Goal: Task Accomplishment & Management: Manage account settings

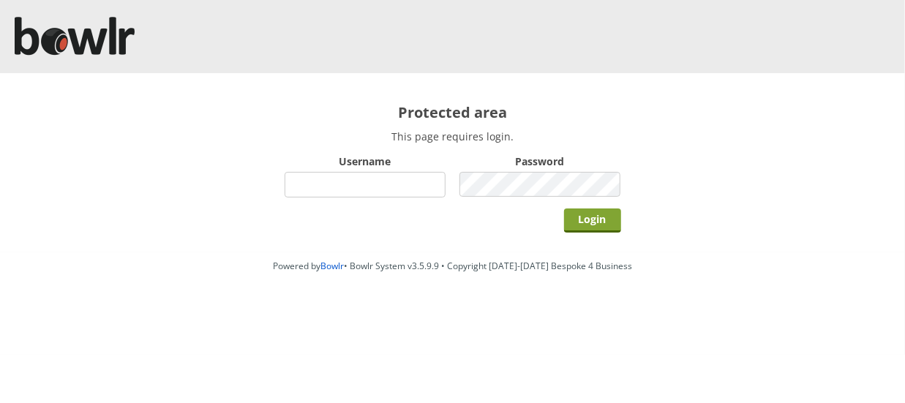
type input "hornseaindoorbowlsclub"
click at [593, 223] on input "Login" at bounding box center [592, 221] width 57 height 24
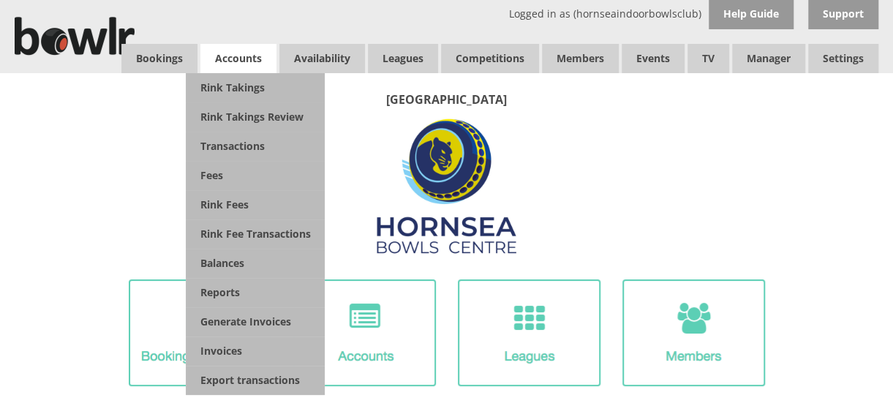
click at [219, 64] on span "Accounts" at bounding box center [238, 58] width 76 height 29
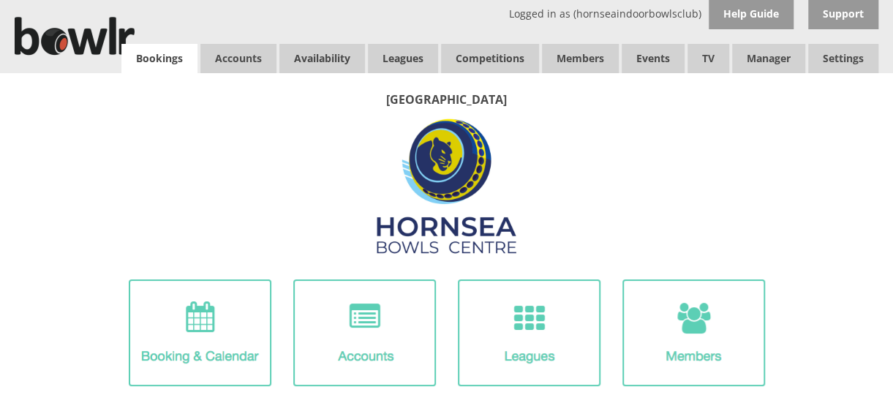
click at [148, 59] on link "Bookings" at bounding box center [159, 58] width 76 height 29
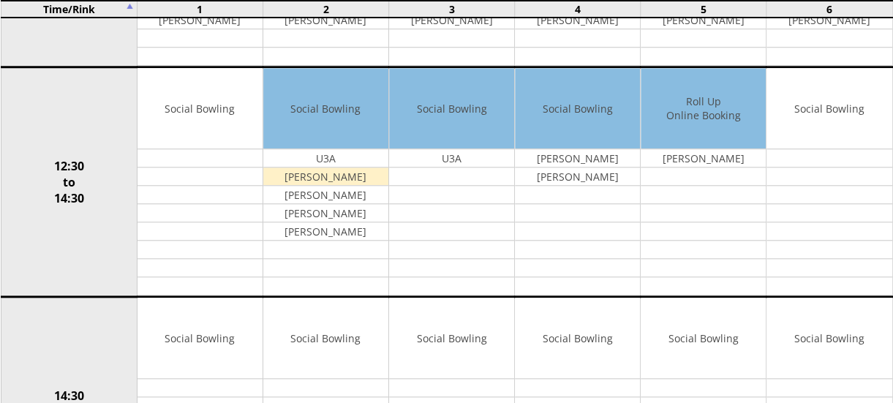
scroll to position [590, 0]
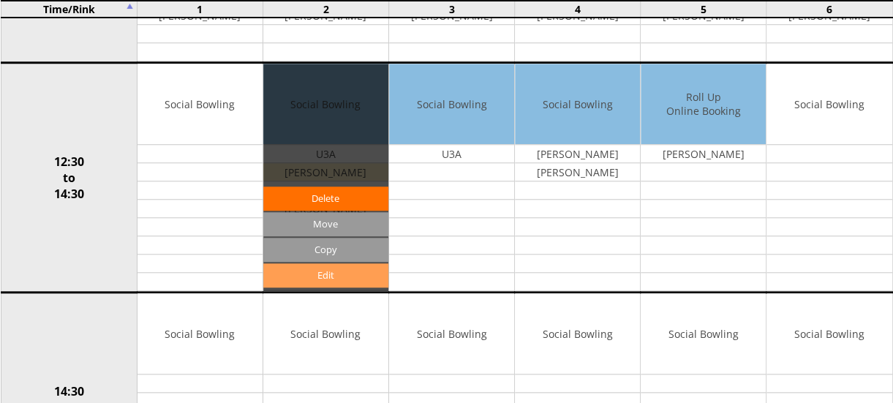
click at [309, 266] on link "Edit" at bounding box center [325, 275] width 125 height 24
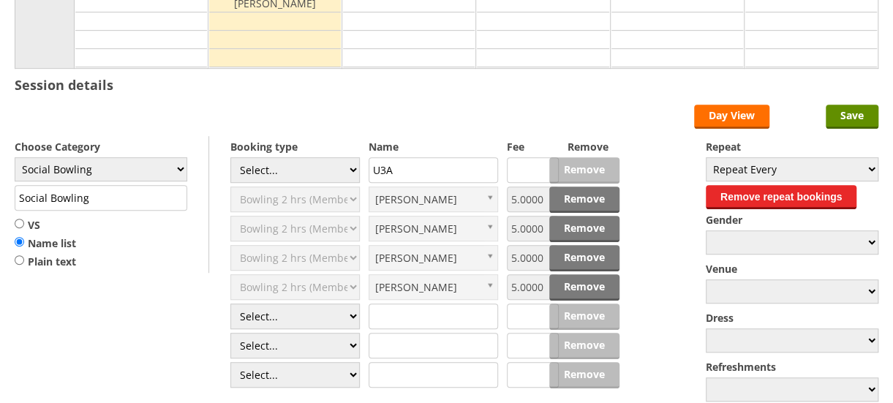
scroll to position [339, 0]
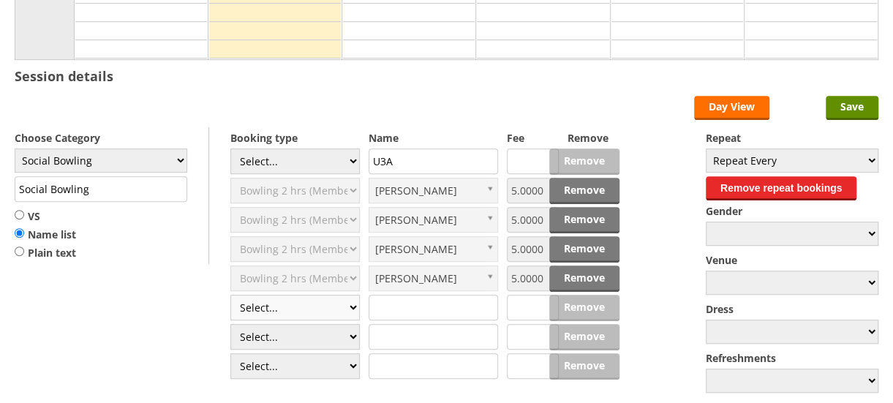
click at [347, 303] on select "Select... Club Competition (Member) Club Competition (Visitor) National (Member…" at bounding box center [295, 308] width 130 height 26
select select "1_50"
click at [230, 295] on select "Select... Club Competition (Member) Club Competition (Visitor) National (Member…" at bounding box center [295, 308] width 130 height 26
type input "5.0000"
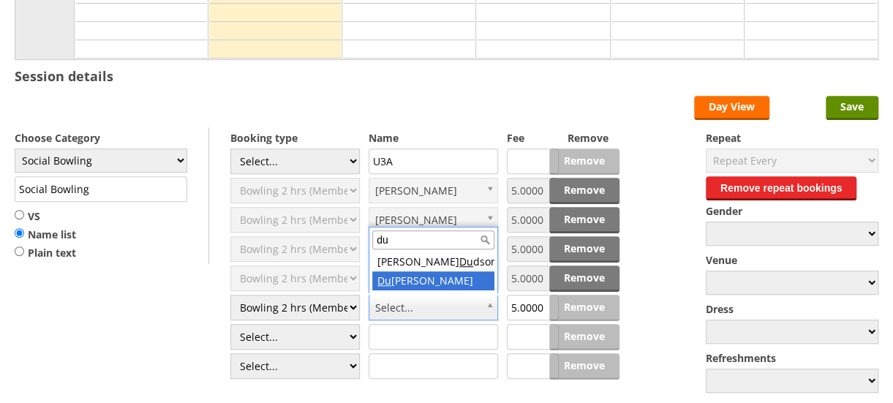
type input "du"
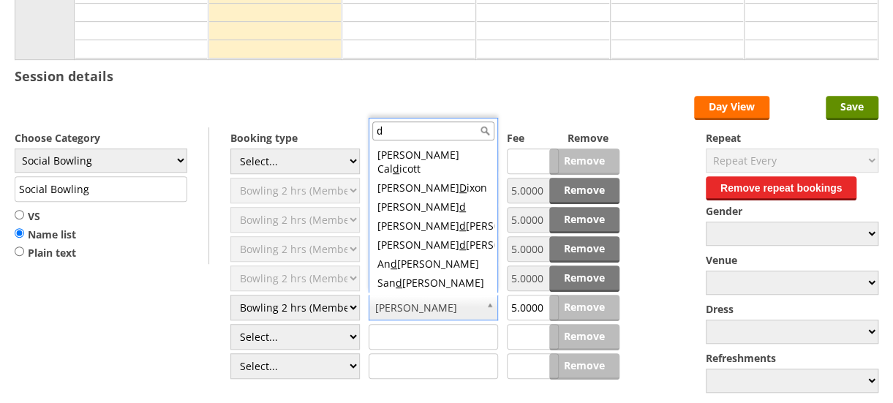
scroll to position [0, 0]
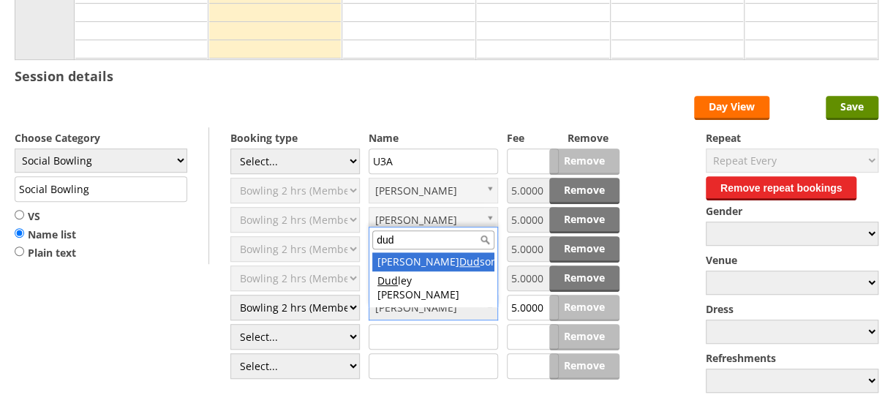
type input "dud"
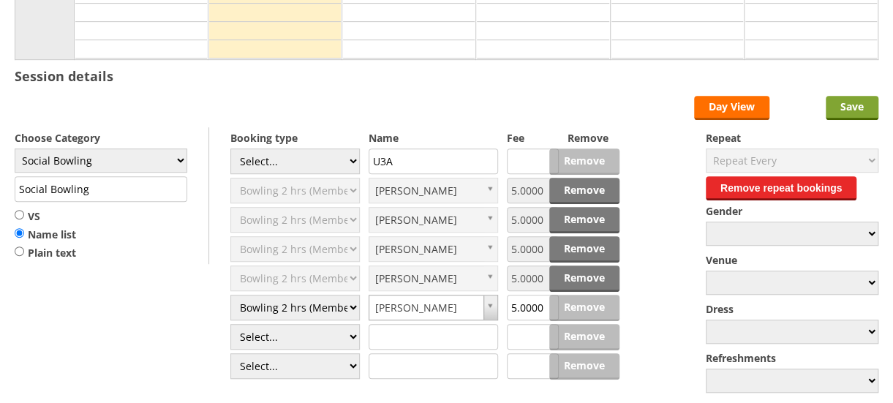
click at [852, 101] on input "Save" at bounding box center [852, 108] width 53 height 24
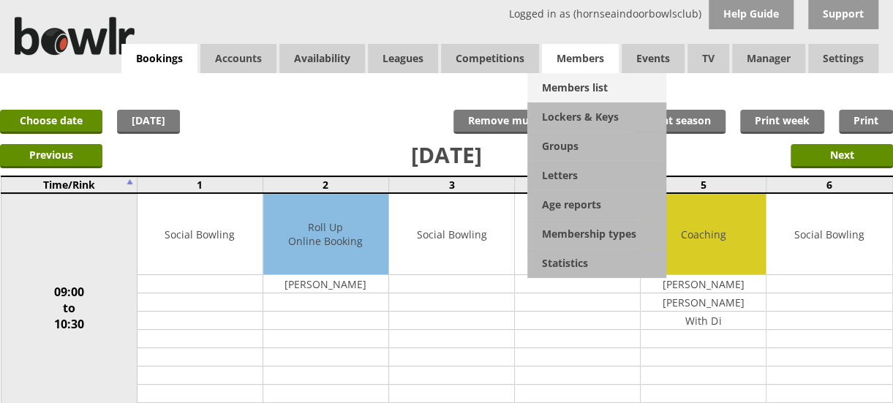
click at [566, 83] on link "Members list" at bounding box center [597, 87] width 139 height 29
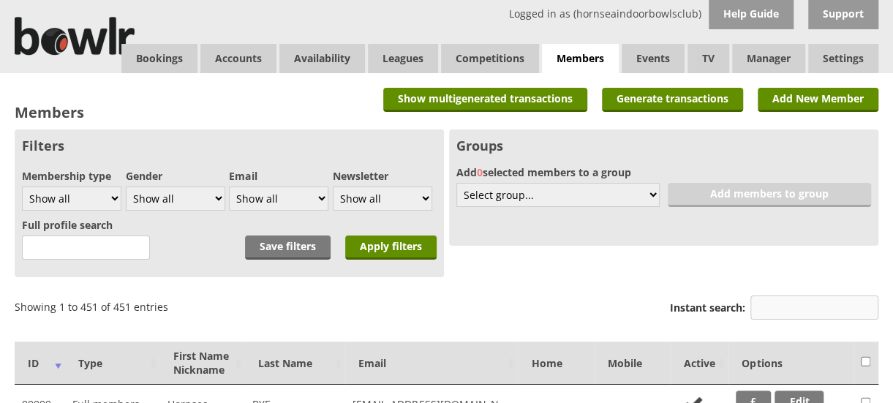
click at [791, 313] on input "Instant search:" at bounding box center [815, 308] width 128 height 24
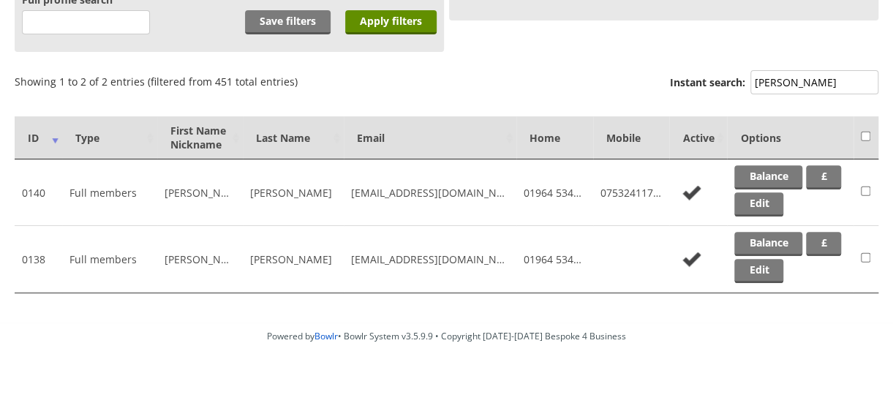
scroll to position [231, 0]
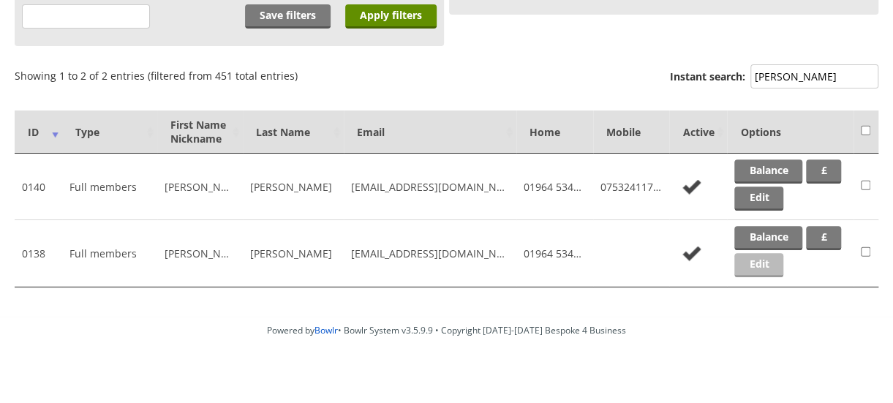
type input "[PERSON_NAME]"
click at [784, 263] on link "Edit" at bounding box center [759, 265] width 49 height 24
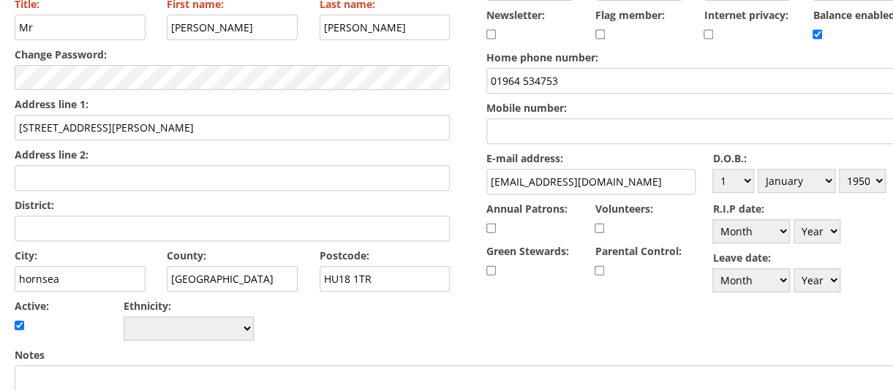
scroll to position [260, 0]
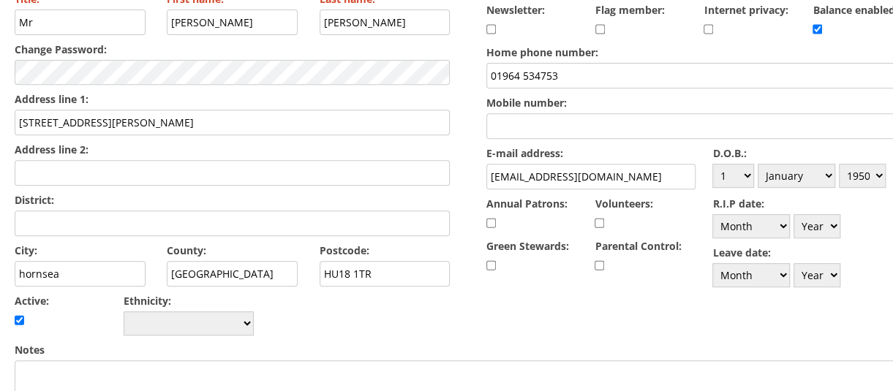
click at [25, 261] on input "hornsea" at bounding box center [80, 274] width 131 height 26
type input "Hornsea"
click at [745, 172] on select "Day 1 2 3 4 5 6 7 8 9 10 11 12 13 14 15 16 17 18 19 20 21 22 23 24 25 26 27 28 …" at bounding box center [734, 176] width 42 height 24
click at [748, 170] on select "Day 1 2 3 4 5 6 7 8 9 10 11 12 13 14 15 16 17 18 19 20 21 22 23 24 25 26 27 28 …" at bounding box center [734, 176] width 42 height 24
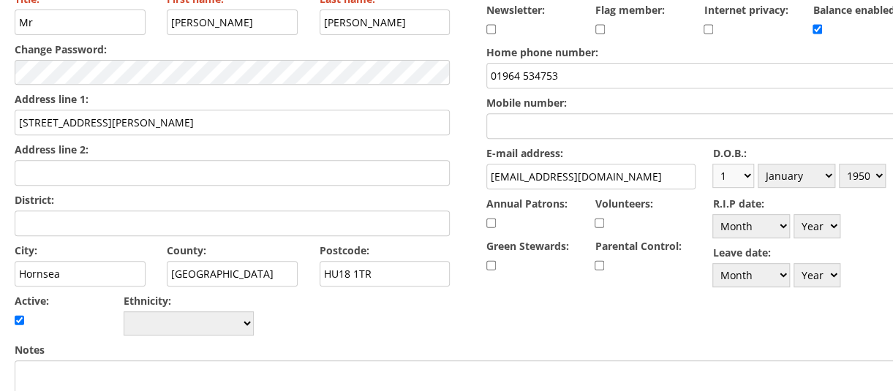
select select "8"
click at [713, 164] on select "Day 1 2 3 4 5 6 7 8 9 10 11 12 13 14 15 16 17 18 19 20 21 22 23 24 25 26 27 28 …" at bounding box center [734, 176] width 42 height 24
click at [840, 176] on div "D.O.B.: Day 1 2 3 4 5 6 7 8 9 10 11 12 13 14 15 16 17 18 19 20 21 22 23 24 25 2…" at bounding box center [817, 167] width 209 height 49
click at [827, 173] on select "Month January February March April May June July August September October Novem…" at bounding box center [797, 176] width 78 height 24
select select "6"
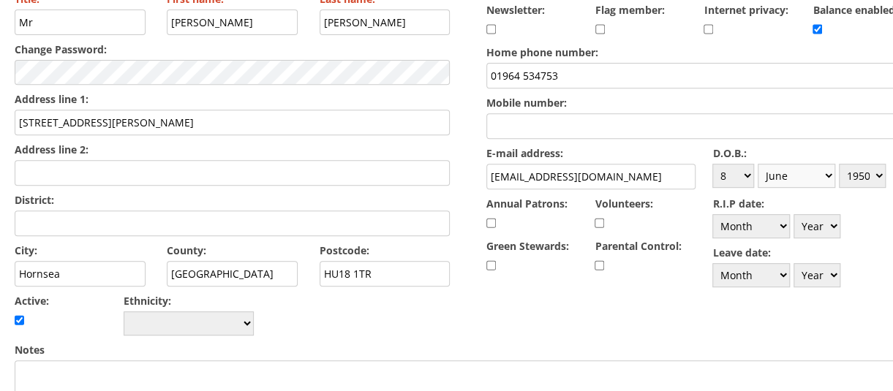
click at [759, 164] on select "Month January February March April May June July August September October Novem…" at bounding box center [797, 176] width 78 height 24
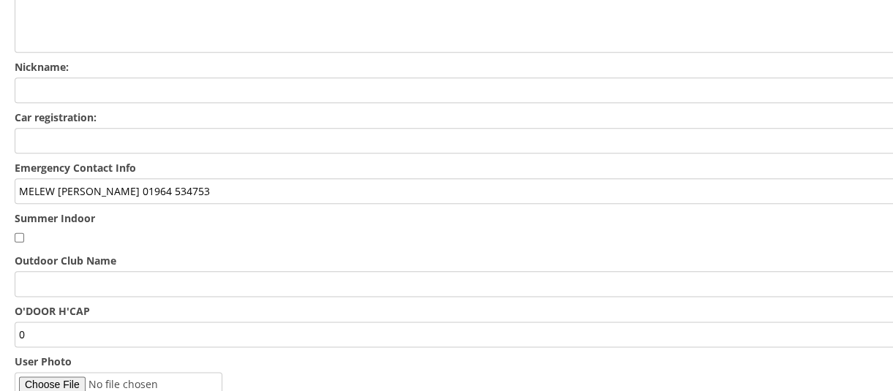
scroll to position [721, 0]
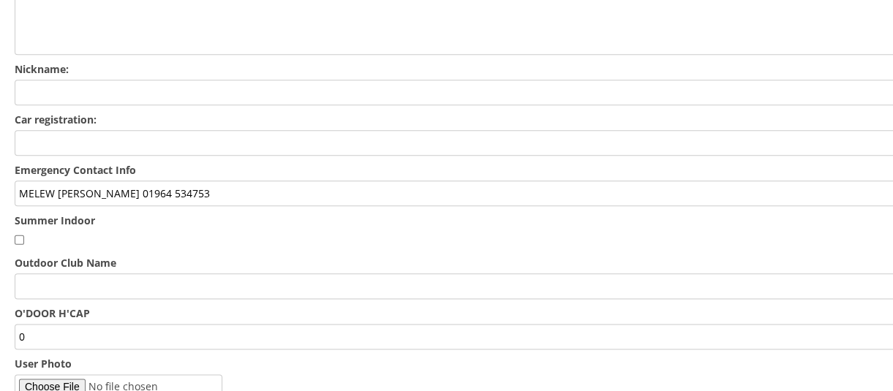
drag, startPoint x: 55, startPoint y: 143, endPoint x: 0, endPoint y: 141, distance: 54.9
drag, startPoint x: 180, startPoint y: 147, endPoint x: 94, endPoint y: 147, distance: 86.3
click at [94, 181] on input "HELEN SIMMS 01964 534753" at bounding box center [468, 194] width 907 height 26
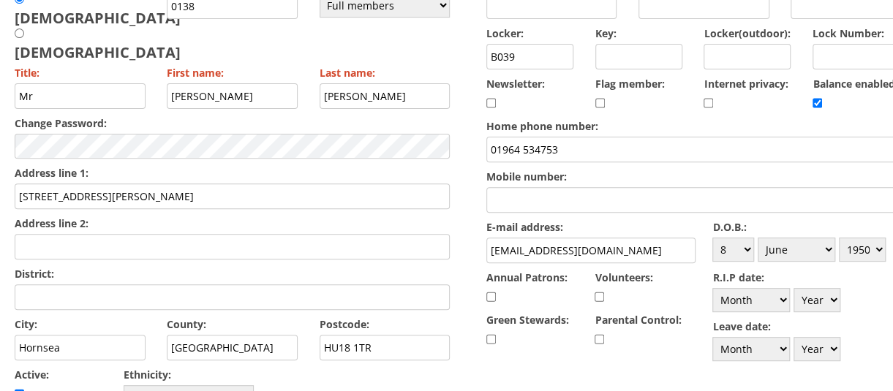
scroll to position [220, 0]
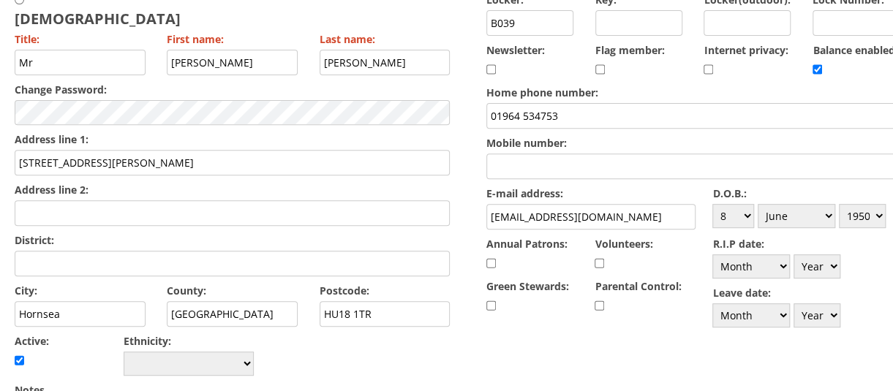
type input "HELEN SIMMS 07528589756"
drag, startPoint x: 569, startPoint y: 108, endPoint x: 419, endPoint y: 118, distance: 151.1
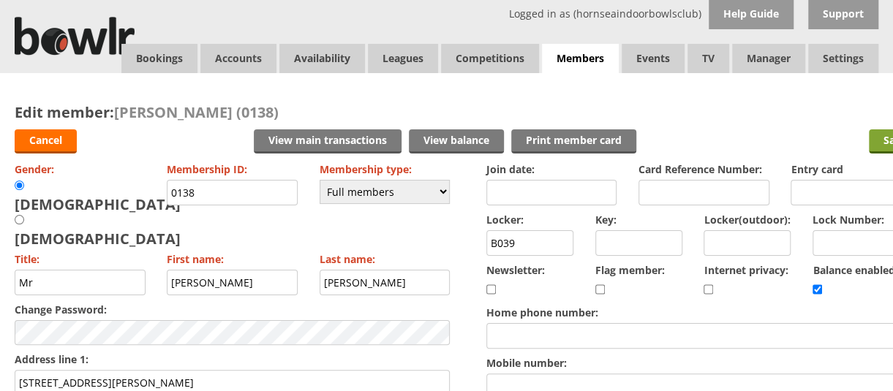
click at [884, 151] on input "Save" at bounding box center [895, 142] width 53 height 24
click at [885, 140] on input "Save" at bounding box center [895, 142] width 53 height 24
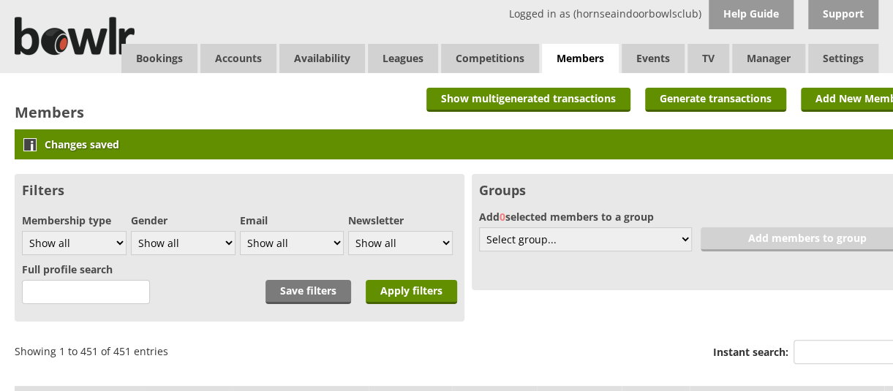
click at [883, 143] on div "Changes saved" at bounding box center [468, 145] width 907 height 30
click at [814, 353] on input "Instant search:" at bounding box center [858, 352] width 128 height 24
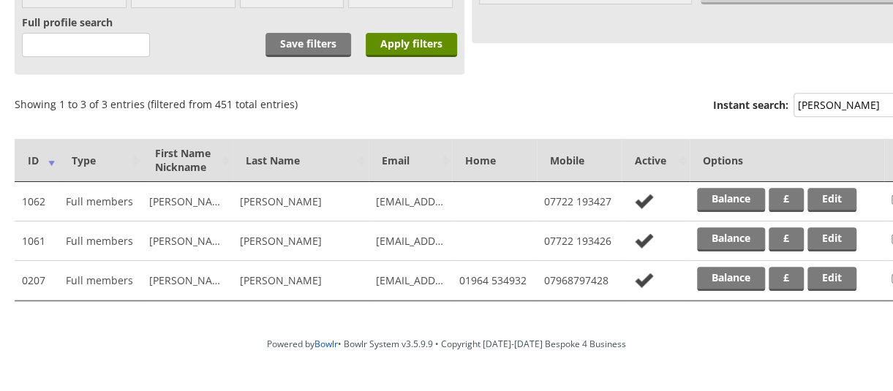
scroll to position [248, 0]
type input "THOMPSON"
click at [834, 271] on link "Edit" at bounding box center [832, 278] width 49 height 24
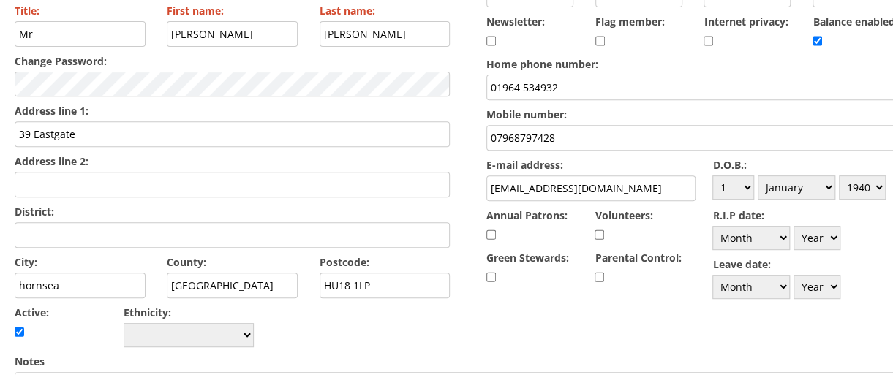
scroll to position [250, 0]
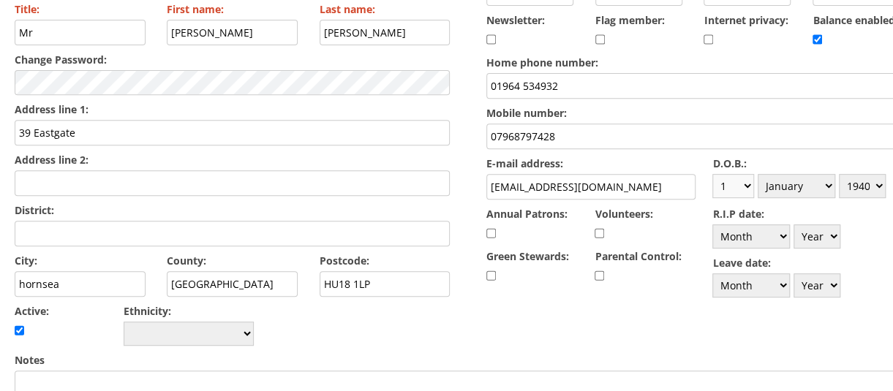
click at [745, 181] on select "Day 1 2 3 4 5 6 7 8 9 10 11 12 13 14 15 16 17 18 19 20 21 22 23 24 25 26 27 28 …" at bounding box center [734, 186] width 42 height 24
select select "21"
click at [713, 174] on select "Day 1 2 3 4 5 6 7 8 9 10 11 12 13 14 15 16 17 18 19 20 21 22 23 24 25 26 27 28 …" at bounding box center [734, 186] width 42 height 24
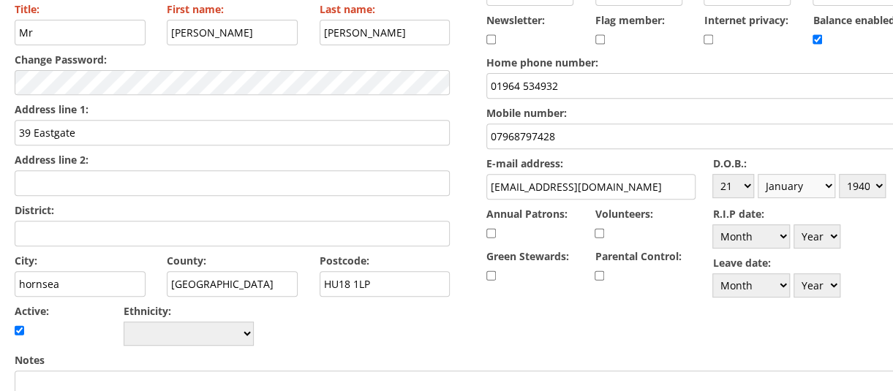
click at [822, 183] on select "Month January February March April May June July August September October Novem…" at bounding box center [797, 186] width 78 height 24
select select "9"
click at [759, 174] on select "Month January February March April May June July August September October Novem…" at bounding box center [797, 186] width 78 height 24
click at [877, 185] on select "Year [DATE] 1901 1902 1903 1904 1905 1906 1907 1908 1909 1910 1911 1912 1913 19…" at bounding box center [862, 186] width 47 height 24
select select "1956"
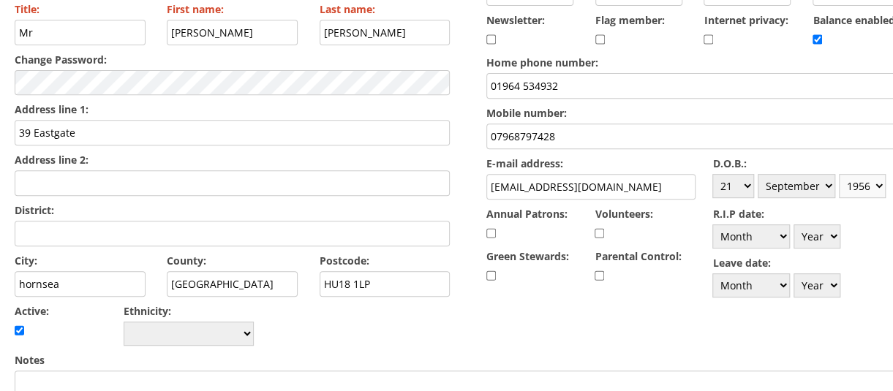
click at [841, 174] on select "Year [DATE] 1901 1902 1903 1904 1905 1906 1907 1908 1909 1910 1911 1912 1913 19…" at bounding box center [862, 186] width 47 height 24
click at [864, 153] on div "D.O.B.: Day 1 2 3 4 5 6 7 8 9 10 11 12 13 14 15 16 17 18 19 20 21 22 23 24 25 2…" at bounding box center [817, 177] width 209 height 49
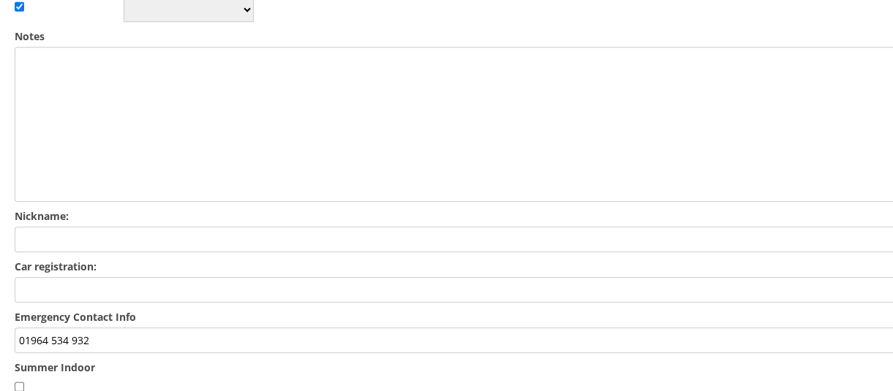
scroll to position [651, 0]
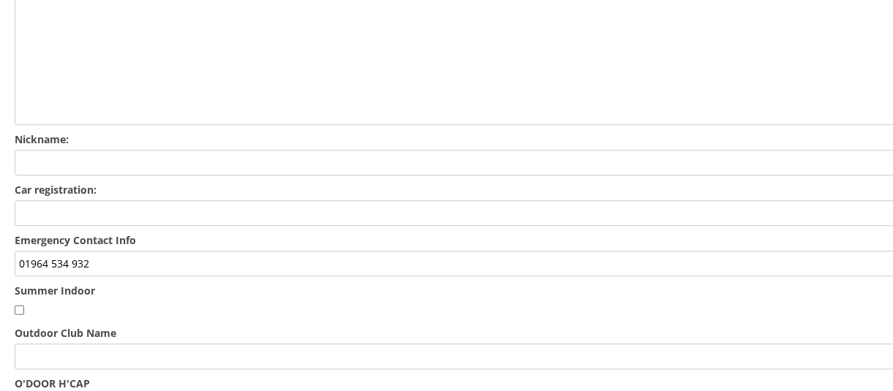
click at [39, 251] on input "01964 534 932" at bounding box center [468, 264] width 907 height 26
click at [16, 251] on input "01964 534 932" at bounding box center [468, 264] width 907 height 26
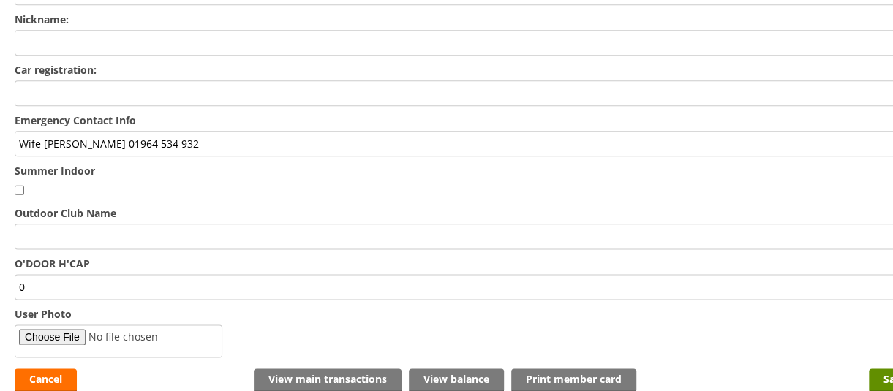
scroll to position [797, 0]
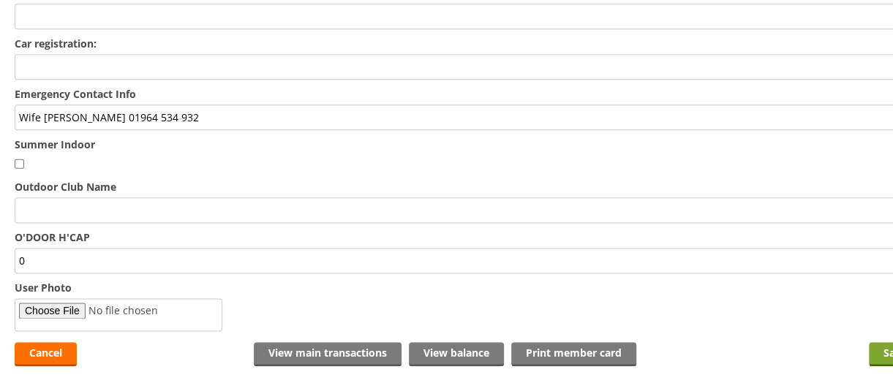
type input "Wife [PERSON_NAME] 01964 534 932"
click at [884, 342] on input "Save" at bounding box center [895, 354] width 53 height 24
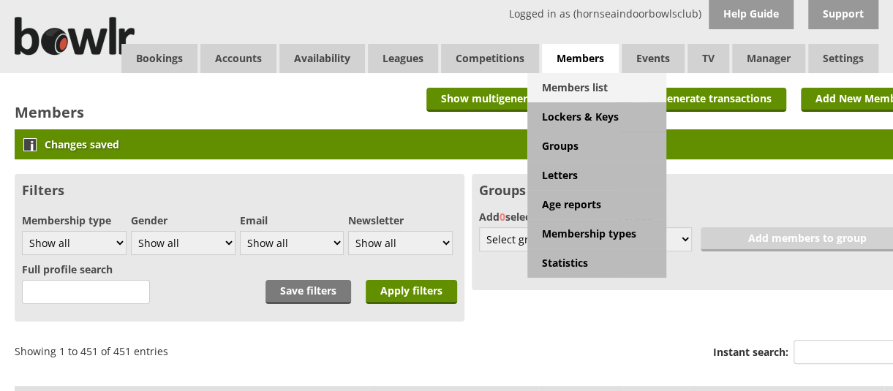
click at [588, 80] on link "Members list" at bounding box center [597, 87] width 139 height 29
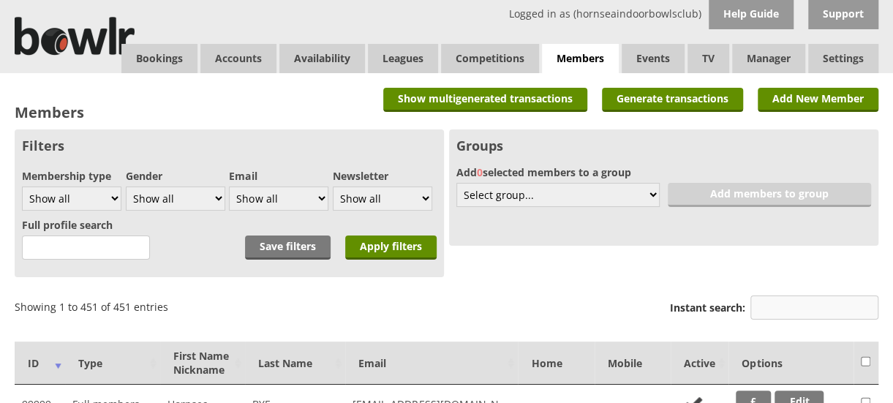
click at [773, 305] on input "Instant search:" at bounding box center [815, 308] width 128 height 24
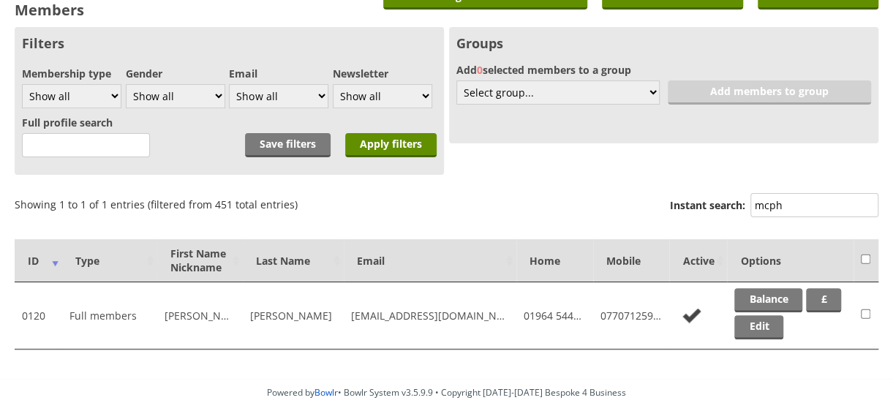
scroll to position [111, 0]
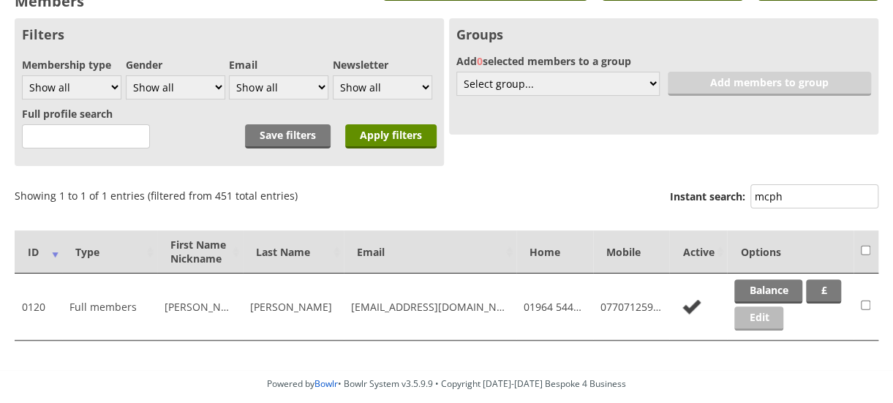
type input "mcph"
click at [784, 317] on link "Edit" at bounding box center [759, 319] width 49 height 24
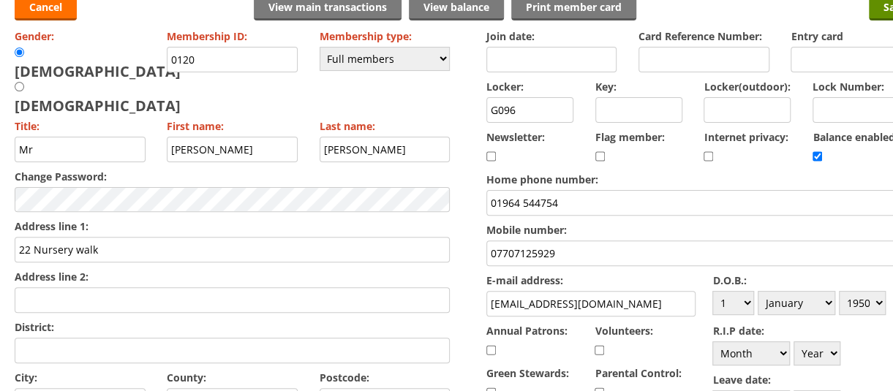
scroll to position [146, 0]
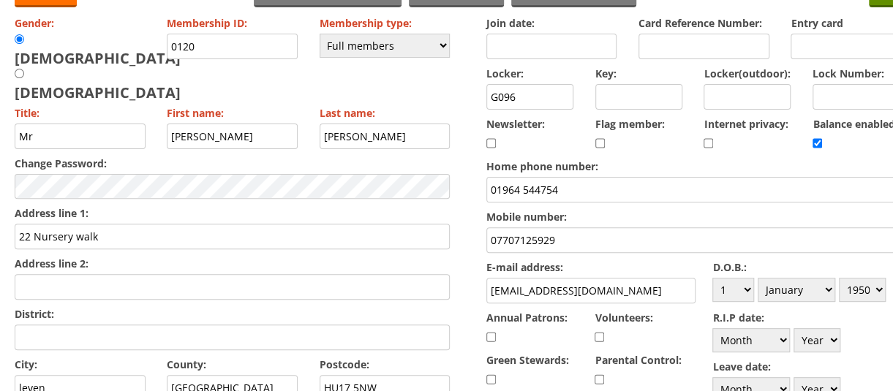
drag, startPoint x: 600, startPoint y: 191, endPoint x: 442, endPoint y: 192, distance: 158.0
click at [751, 288] on select "Day 1 2 3 4 5 6 7 8 9 10 11 12 13 14 15 16 17 18 19 20 21 22 23 24 25 26 27 28 …" at bounding box center [734, 290] width 42 height 24
select select "23"
click at [713, 278] on select "Day 1 2 3 4 5 6 7 8 9 10 11 12 13 14 15 16 17 18 19 20 21 22 23 24 25 26 27 28 …" at bounding box center [734, 290] width 42 height 24
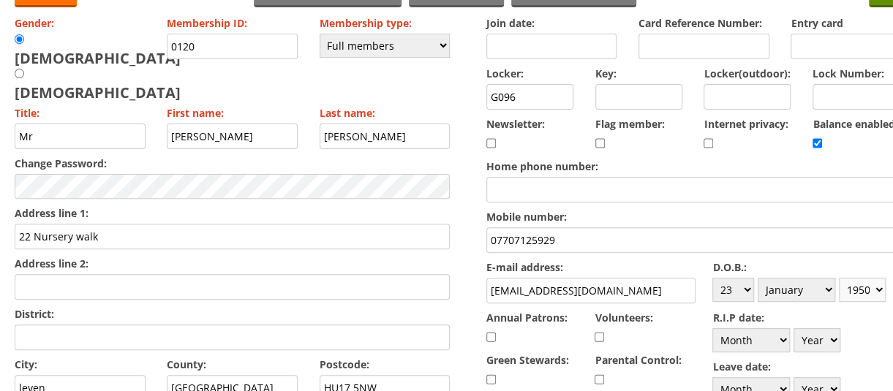
click at [882, 290] on select "Year 1900 1901 1902 1903 1904 1905 1906 1907 1908 1909 1910 1911 1912 1913 1914…" at bounding box center [862, 290] width 47 height 24
select select "1944"
click at [841, 278] on select "Year 1900 1901 1902 1903 1904 1905 1906 1907 1908 1909 1910 1911 1912 1913 1914…" at bounding box center [862, 290] width 47 height 24
click at [827, 280] on select "Month January February March April May June July August September October Novem…" at bounding box center [797, 290] width 78 height 24
click at [759, 278] on select "Month January February March April May June July August September October Novem…" at bounding box center [797, 290] width 78 height 24
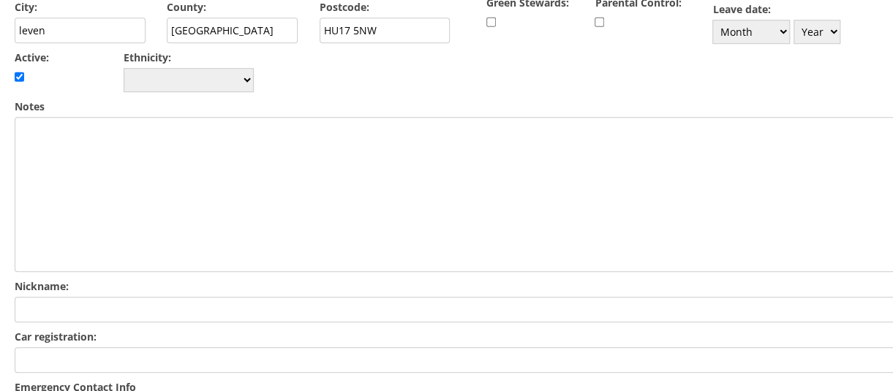
scroll to position [499, 0]
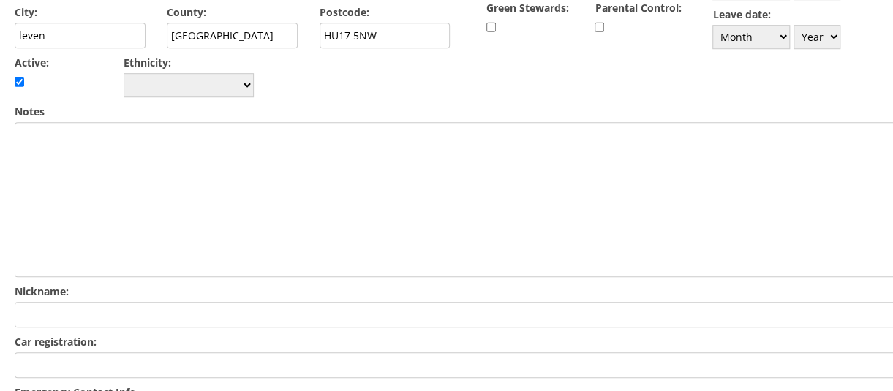
drag, startPoint x: 165, startPoint y: 366, endPoint x: 70, endPoint y: 369, distance: 95.2
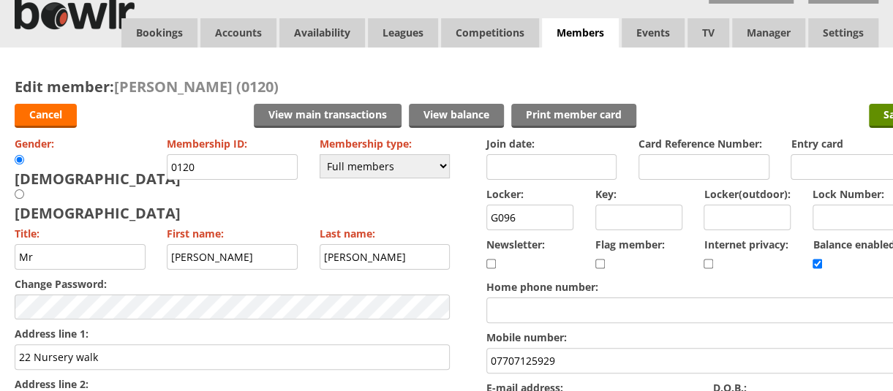
scroll to position [24, 0]
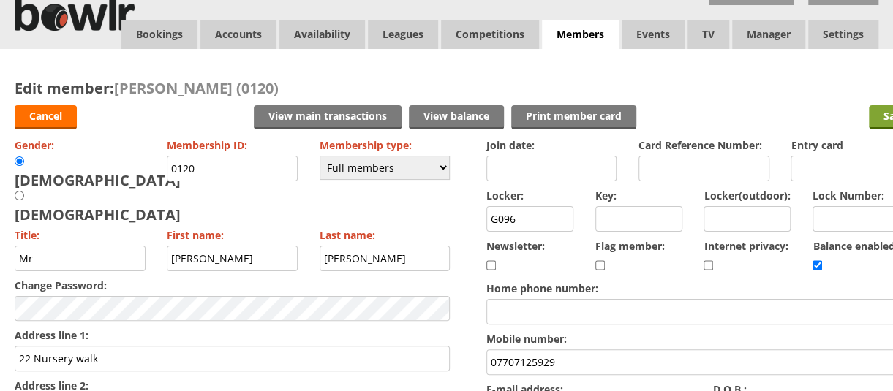
type input "PAULINE 077707125939"
click at [874, 109] on input "Save" at bounding box center [895, 117] width 53 height 24
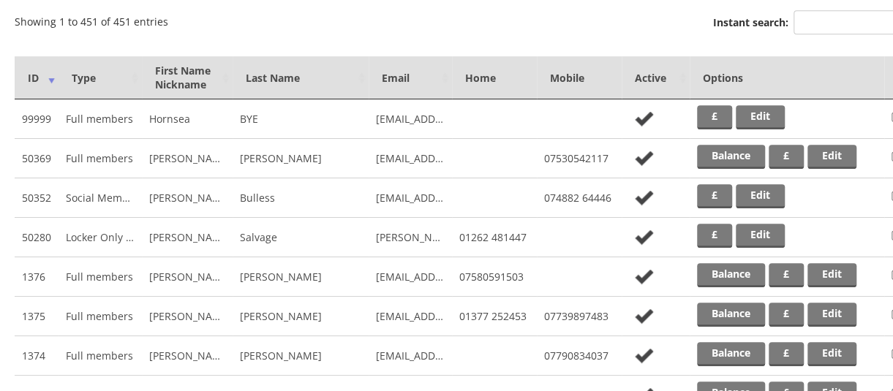
scroll to position [281, 0]
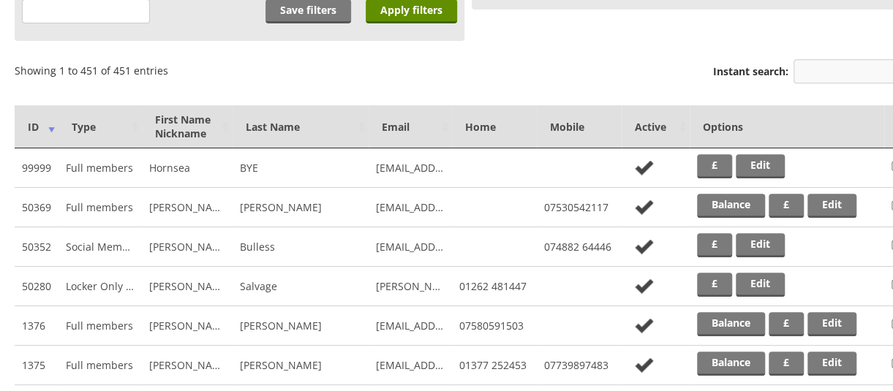
click at [855, 72] on input "Instant search:" at bounding box center [858, 71] width 128 height 24
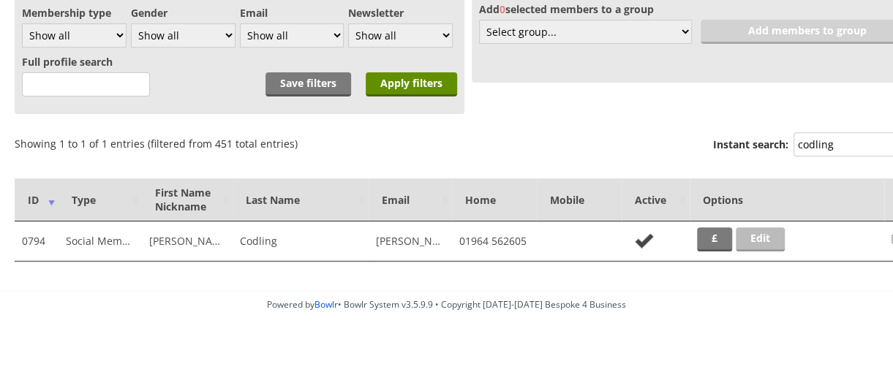
type input "codling"
click at [759, 239] on link "Edit" at bounding box center [760, 240] width 49 height 24
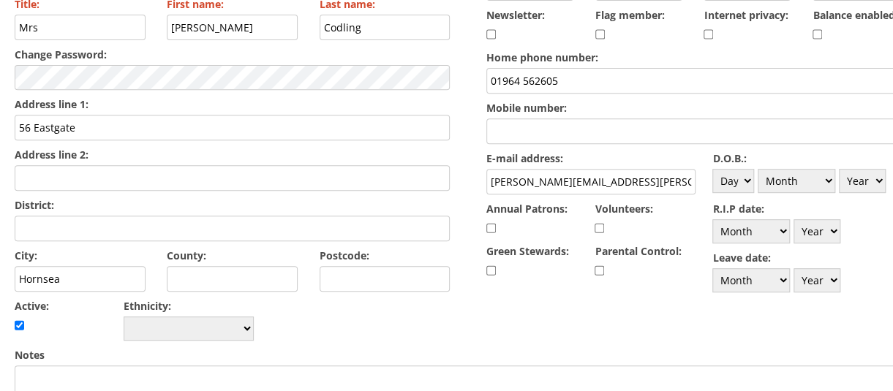
scroll to position [249, 0]
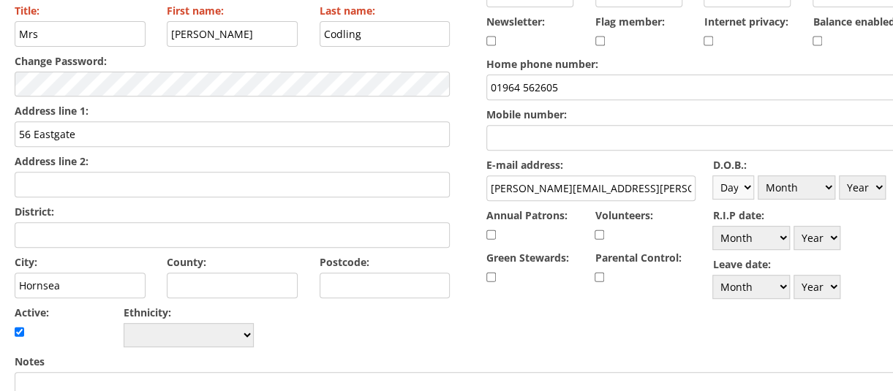
click at [753, 181] on select "Day 1 2 3 4 5 6 7 8 9 10 11 12 13 14 15 16 17 18 19 20 21 22 23 24 25 26 27 28 …" at bounding box center [734, 188] width 42 height 24
select select "23"
click at [713, 176] on select "Day 1 2 3 4 5 6 7 8 9 10 11 12 13 14 15 16 17 18 19 20 21 22 23 24 25 26 27 28 …" at bounding box center [734, 188] width 42 height 24
click at [825, 187] on select "Month January February March April May June July August September October Novem…" at bounding box center [797, 188] width 78 height 24
select select "11"
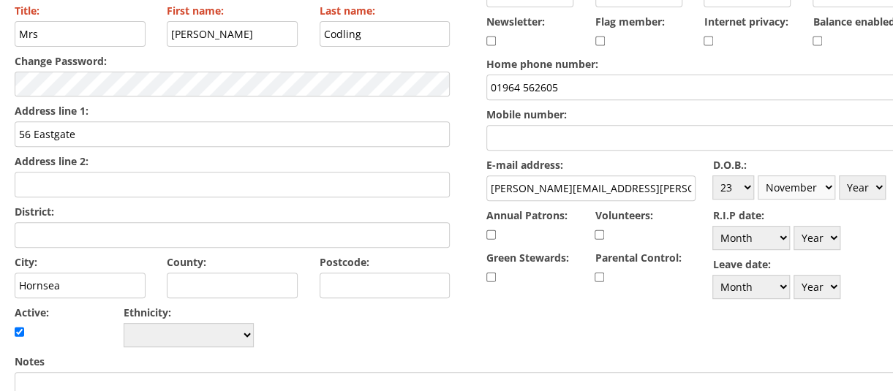
click at [759, 176] on select "Month January February March April May June July August September October Novem…" at bounding box center [797, 188] width 78 height 24
click at [872, 188] on select "Year [DATE] 1901 1902 1903 1904 1905 1906 1907 1908 1909 1910 1911 1912 1913 19…" at bounding box center [862, 188] width 47 height 24
select select "1951"
click at [841, 176] on select "Year [DATE] 1901 1902 1903 1904 1905 1906 1907 1908 1909 1910 1911 1912 1913 19…" at bounding box center [862, 188] width 47 height 24
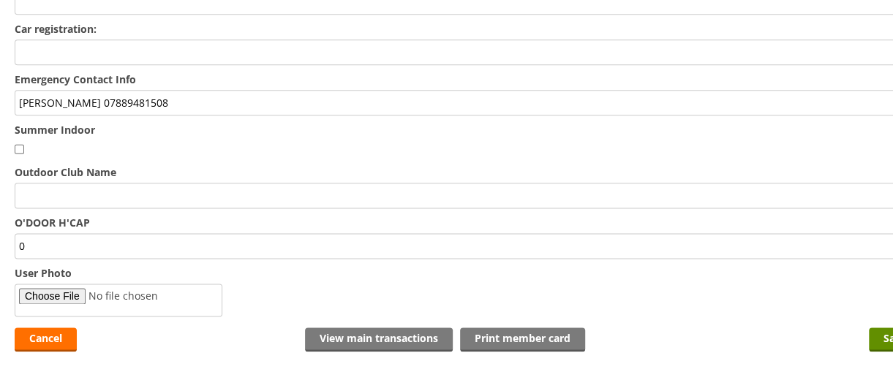
scroll to position [868, 0]
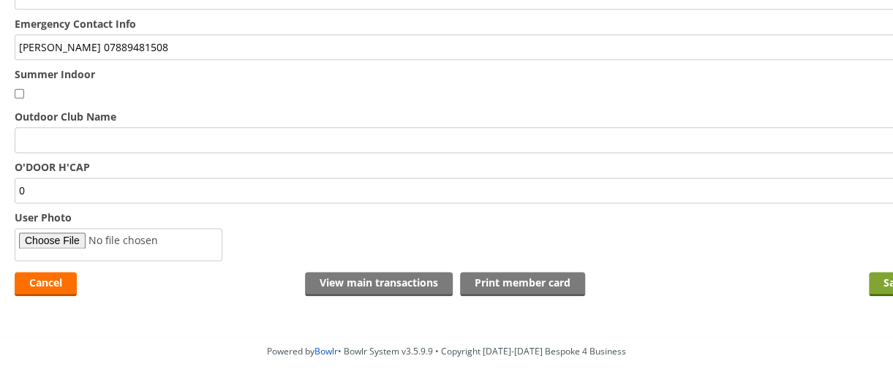
click at [887, 272] on input "Save" at bounding box center [895, 284] width 53 height 24
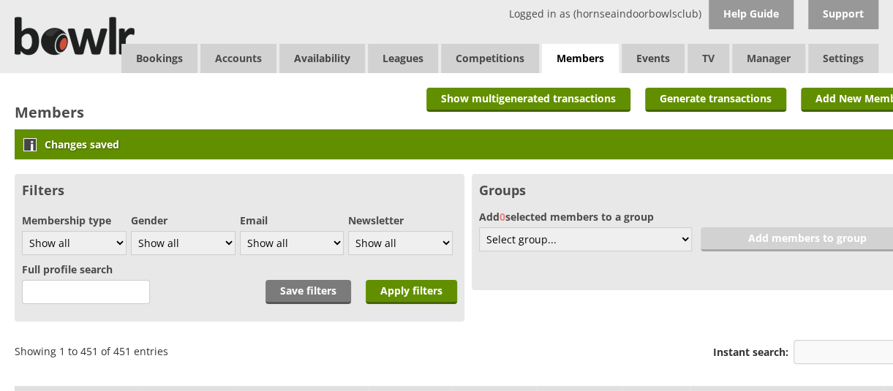
click at [819, 356] on input "Instant search:" at bounding box center [858, 352] width 128 height 24
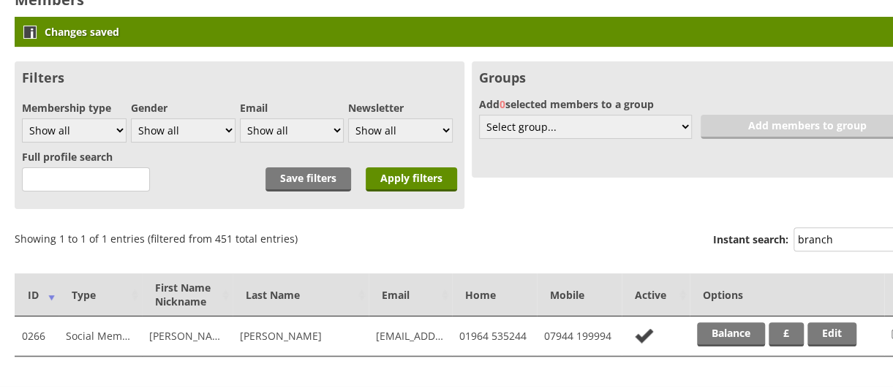
scroll to position [193, 0]
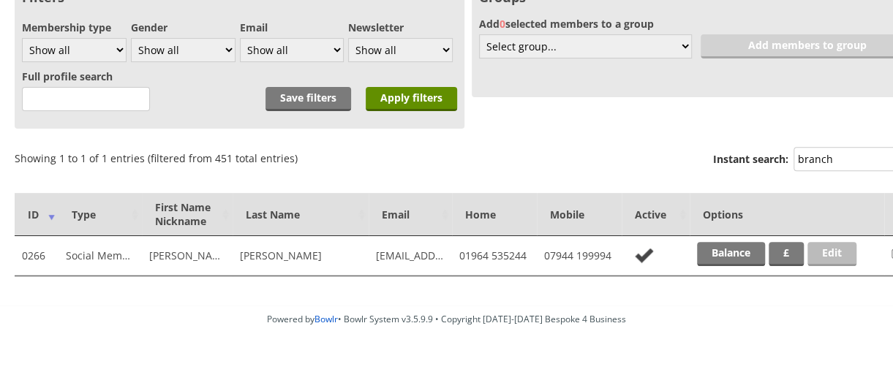
type input "branch"
click at [818, 258] on link "Edit" at bounding box center [832, 254] width 49 height 24
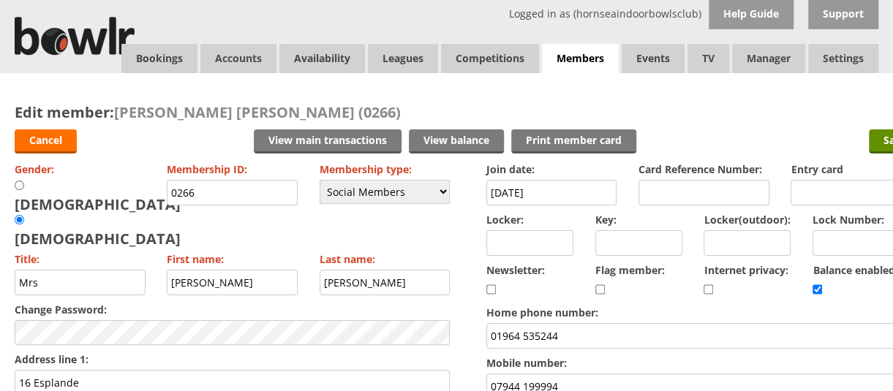
click at [360, 270] on input "[PERSON_NAME]" at bounding box center [385, 283] width 131 height 26
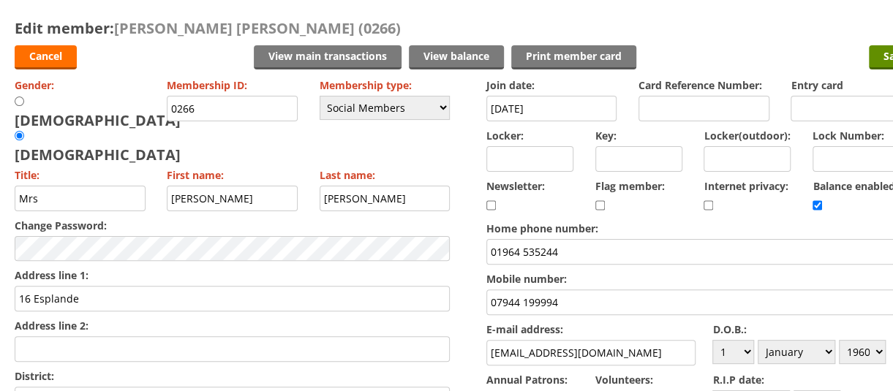
scroll to position [345, 0]
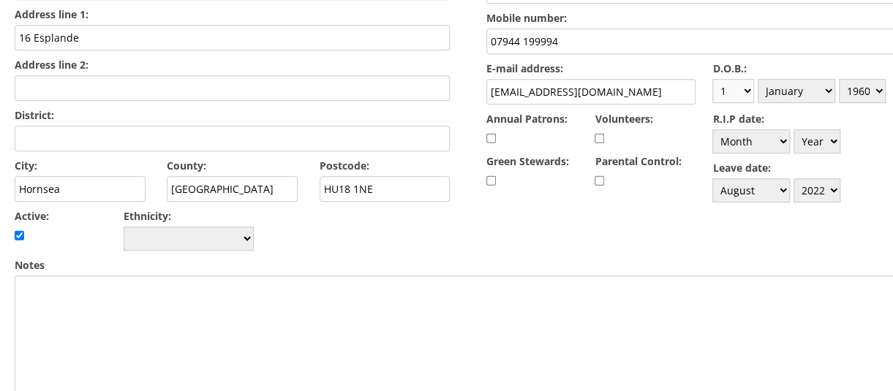
type input "[PERSON_NAME]"
click at [745, 83] on select "Day 1 2 3 4 5 6 7 8 9 10 11 12 13 14 15 16 17 18 19 20 21 22 23 24 25 26 27 28 …" at bounding box center [734, 91] width 42 height 24
select select "17"
click at [713, 79] on select "Day 1 2 3 4 5 6 7 8 9 10 11 12 13 14 15 16 17 18 19 20 21 22 23 24 25 26 27 28 …" at bounding box center [734, 91] width 42 height 24
click at [817, 93] on select "Month January February March April May June July August September October Novem…" at bounding box center [797, 91] width 78 height 24
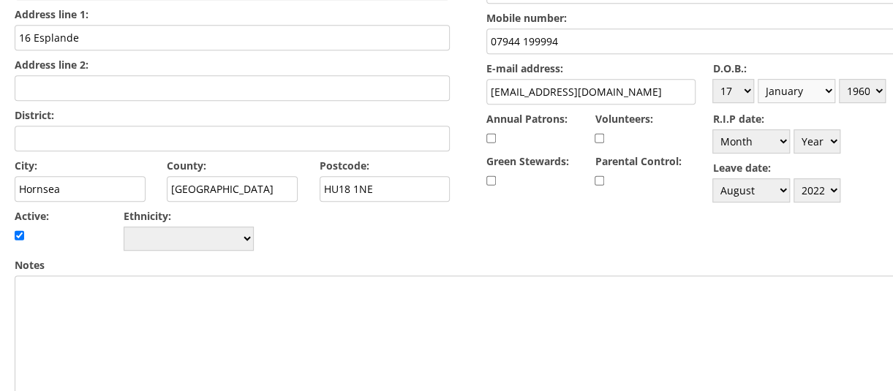
select select "4"
click at [759, 79] on select "Month January February March April May June July August September October Novem…" at bounding box center [797, 91] width 78 height 24
click at [879, 89] on select "Year 1900 1901 1902 1903 1904 1905 1906 1907 1908 1909 1910 1911 1912 1913 1914…" at bounding box center [862, 91] width 47 height 24
select select "1955"
click at [841, 79] on select "Year 1900 1901 1902 1903 1904 1905 1906 1907 1908 1909 1910 1911 1912 1913 1914…" at bounding box center [862, 91] width 47 height 24
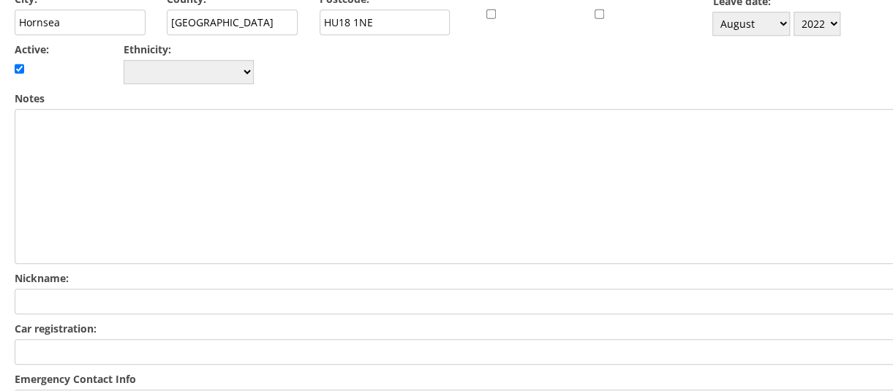
scroll to position [522, 0]
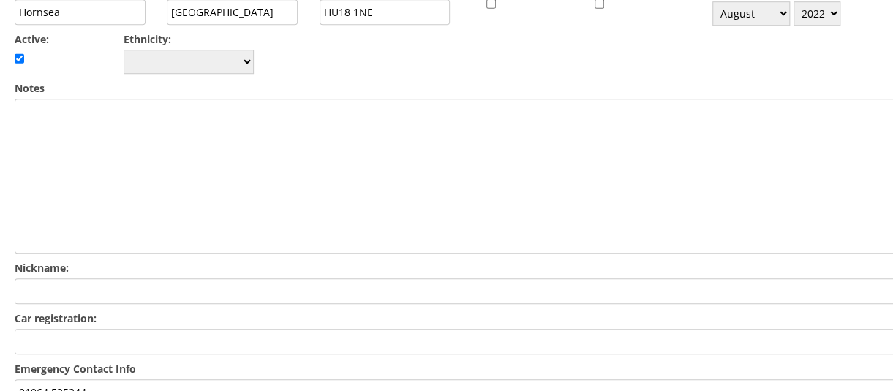
drag, startPoint x: 89, startPoint y: 340, endPoint x: 0, endPoint y: 335, distance: 89.4
click at [0, 335] on div "Edit member: Jane Branch Evans (0266) Cancel View main transactions View balanc…" at bounding box center [468, 117] width 937 height 1133
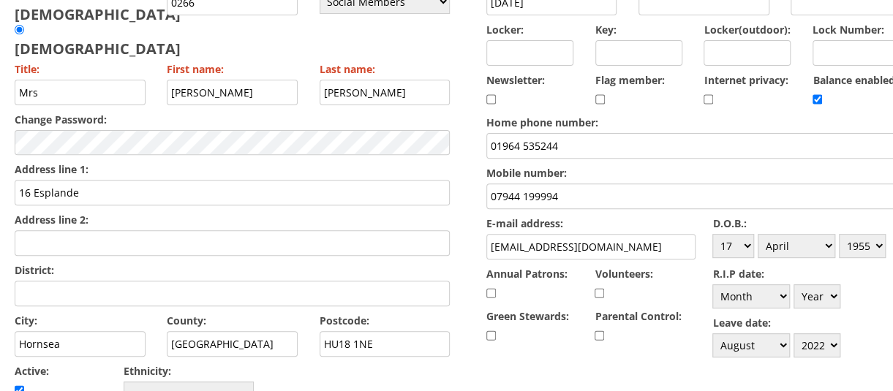
scroll to position [203, 0]
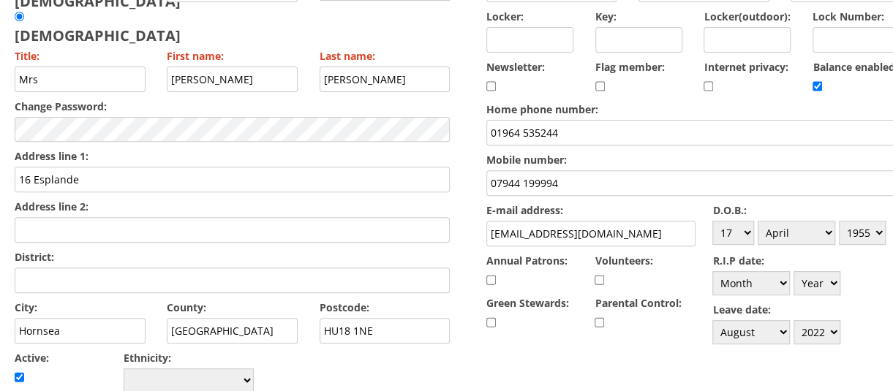
type input "Mark 07944 917550"
click at [527, 230] on input "janebesans@hotmail.co.uk" at bounding box center [591, 234] width 209 height 26
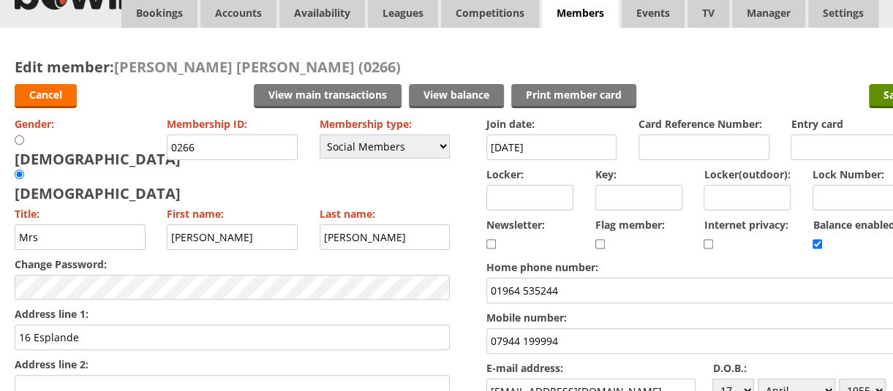
scroll to position [0, 0]
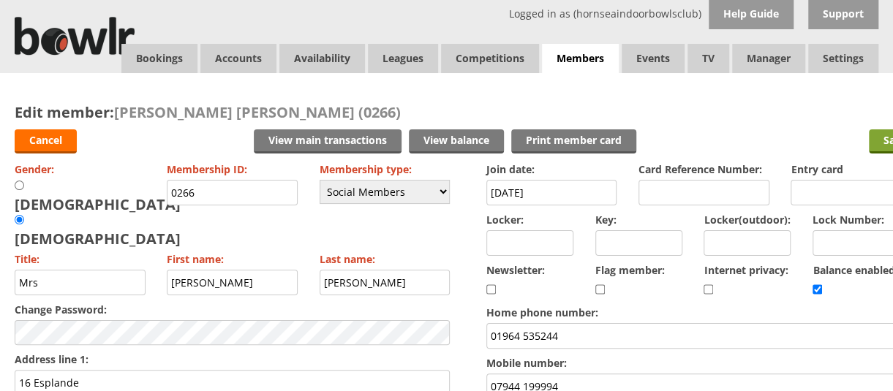
type input "[EMAIL_ADDRESS][DOMAIN_NAME]"
click at [879, 141] on input "Save" at bounding box center [895, 142] width 53 height 24
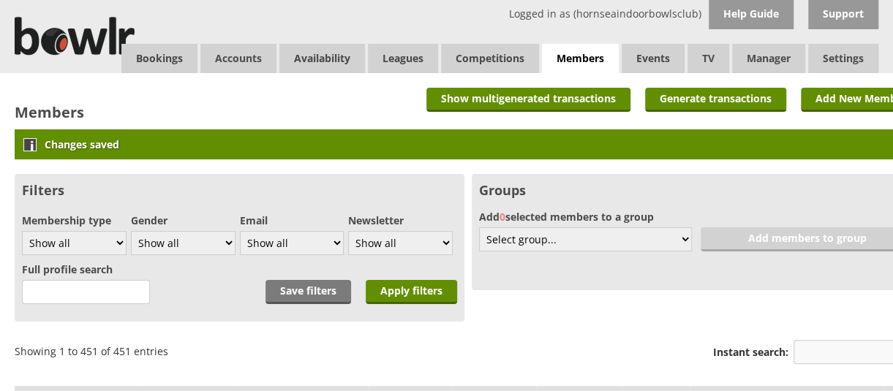
click at [818, 348] on input "Instant search:" at bounding box center [858, 352] width 128 height 24
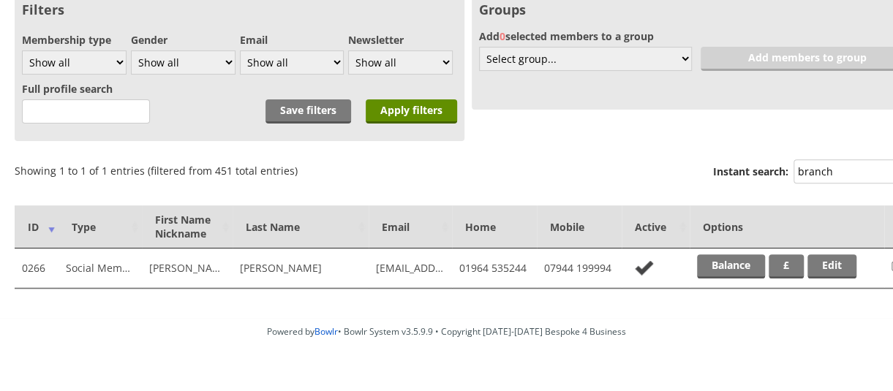
scroll to position [181, 0]
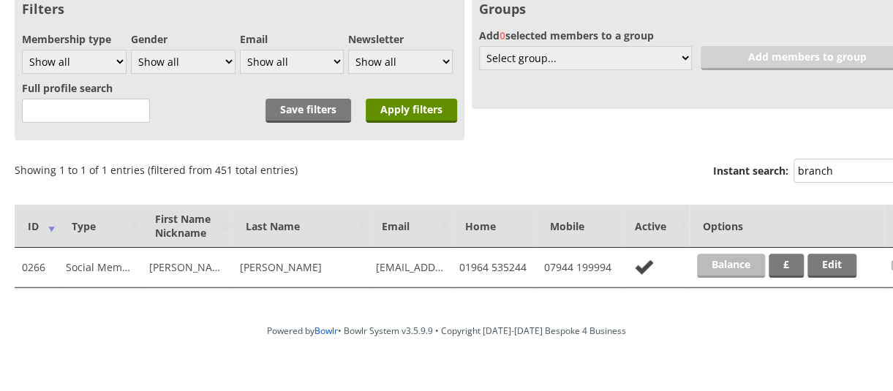
type input "branch"
click at [724, 255] on link "Balance" at bounding box center [731, 266] width 68 height 24
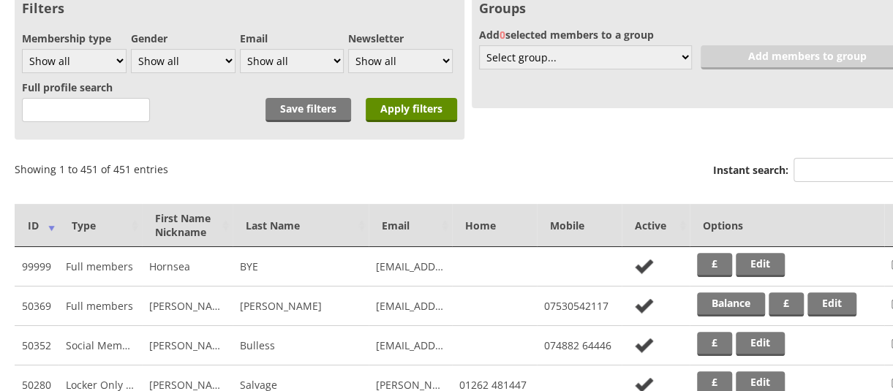
scroll to position [138, 0]
click at [849, 170] on input "Instant search:" at bounding box center [858, 170] width 128 height 24
type input "branch"
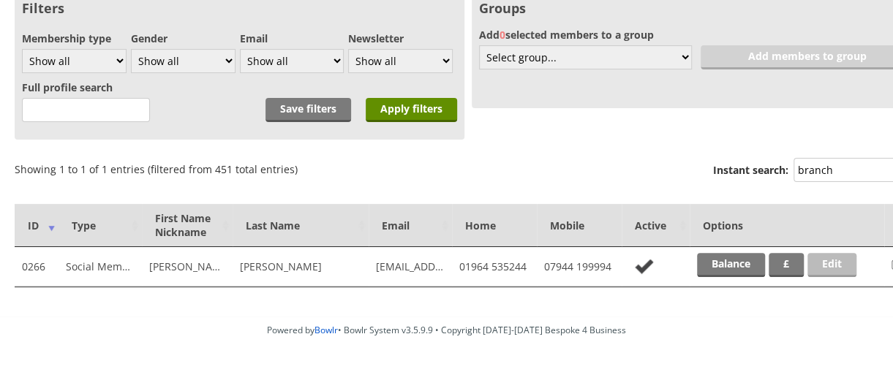
click at [835, 266] on link "Edit" at bounding box center [832, 265] width 49 height 24
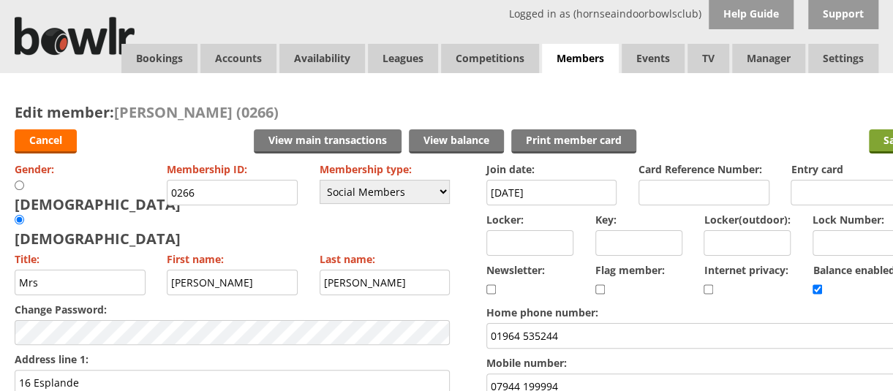
click at [879, 146] on input "Save" at bounding box center [895, 142] width 53 height 24
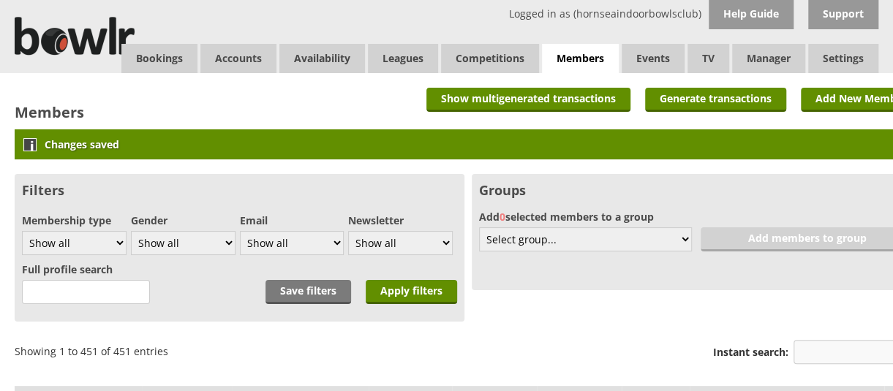
click at [826, 347] on input "Instant search:" at bounding box center [858, 352] width 128 height 24
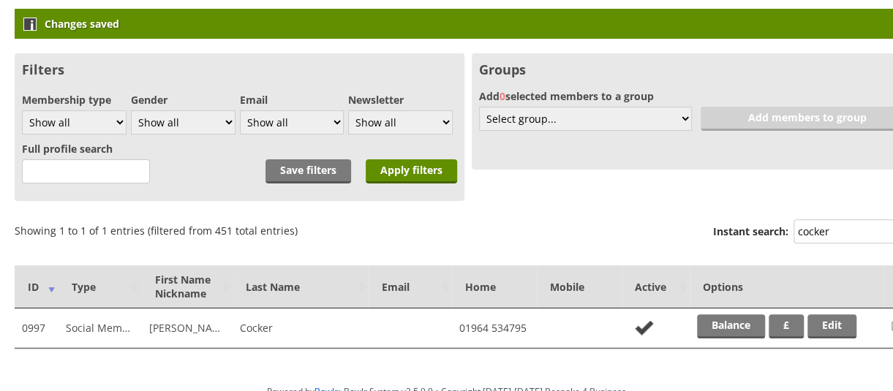
scroll to position [135, 0]
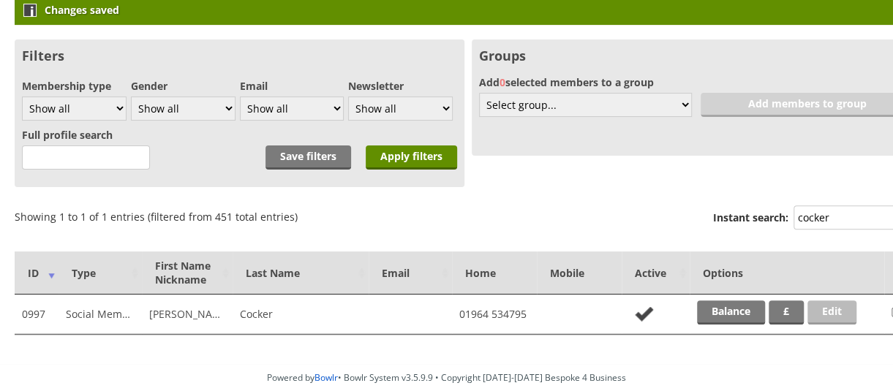
type input "cocker"
click at [819, 314] on link "Edit" at bounding box center [832, 313] width 49 height 24
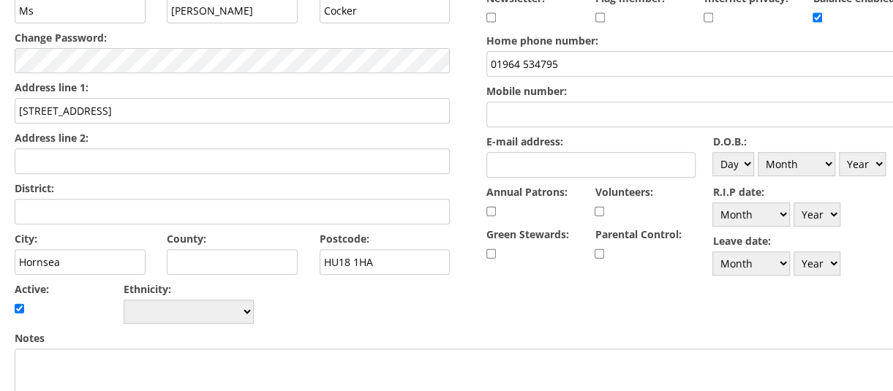
scroll to position [271, 0]
click at [746, 168] on select "Day 1 2 3 4 5 6 7 8 9 10 11 12 13 14 15 16 17 18 19 20 21 22 23 24 25 26 27 28 …" at bounding box center [734, 166] width 42 height 24
select select "1"
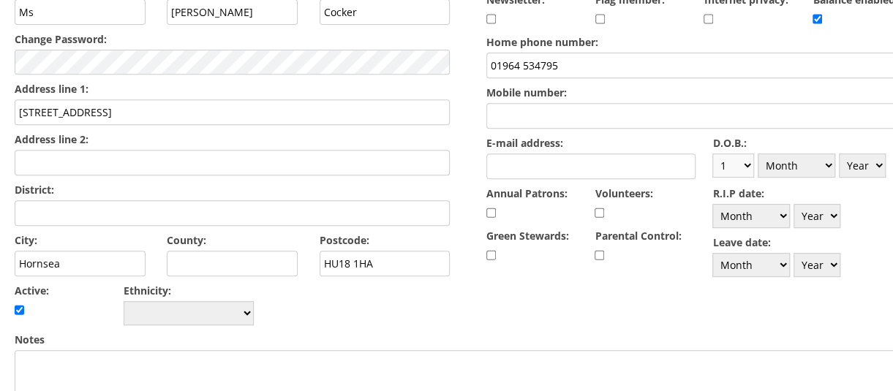
click at [713, 154] on select "Day 1 2 3 4 5 6 7 8 9 10 11 12 13 14 15 16 17 18 19 20 21 22 23 24 25 26 27 28 …" at bounding box center [734, 166] width 42 height 24
click at [834, 156] on select "Month January February March April May June July August September October Novem…" at bounding box center [797, 166] width 78 height 24
select select "1"
click at [759, 154] on select "Month January February March April May June July August September October Novem…" at bounding box center [797, 166] width 78 height 24
click at [884, 157] on select "Year 1900 1901 1902 1903 1904 1905 1906 1907 1908 1909 1910 1911 1912 1913 1914…" at bounding box center [862, 166] width 47 height 24
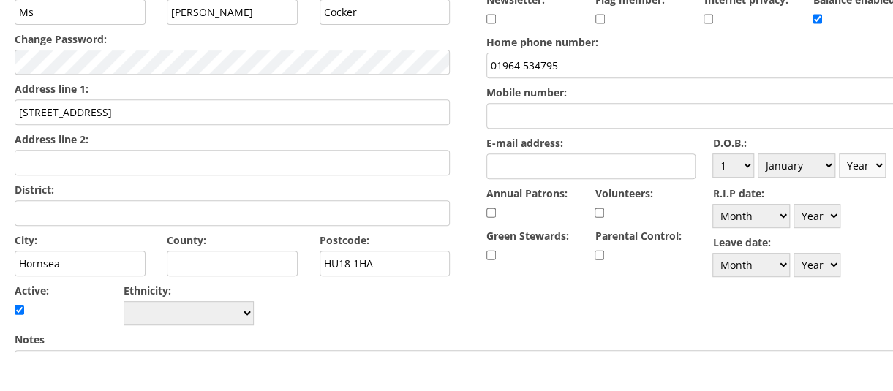
select select "1950"
click at [841, 154] on select "Year 1900 1901 1902 1903 1904 1905 1906 1907 1908 1909 1910 1911 1912 1913 1914…" at bounding box center [862, 166] width 47 height 24
click at [724, 333] on label "Notes" at bounding box center [468, 340] width 907 height 14
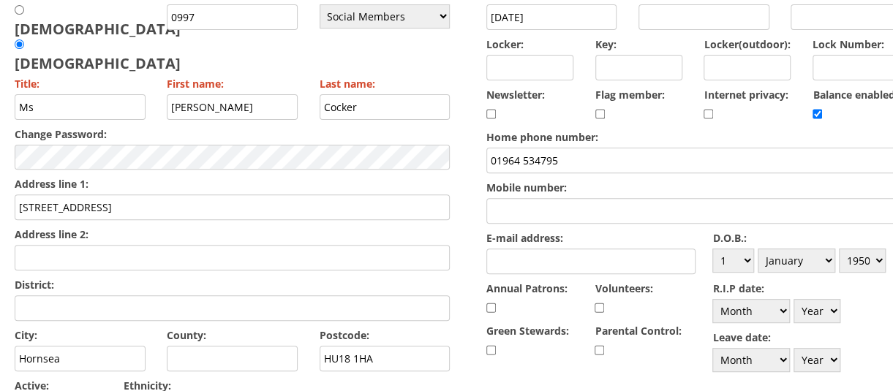
scroll to position [0, 0]
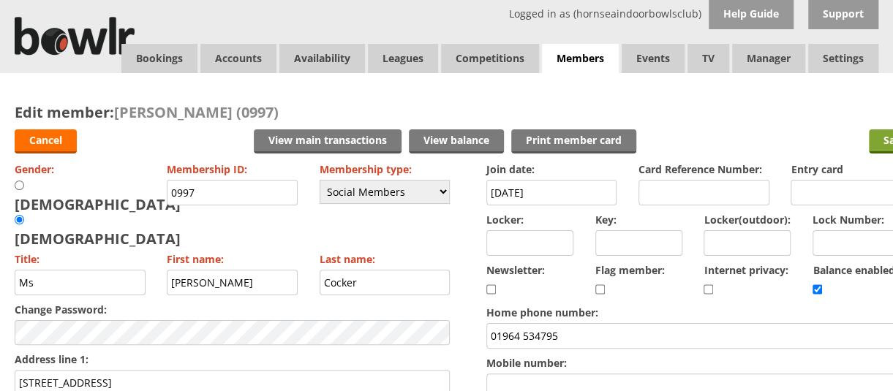
click at [875, 140] on input "Save" at bounding box center [895, 142] width 53 height 24
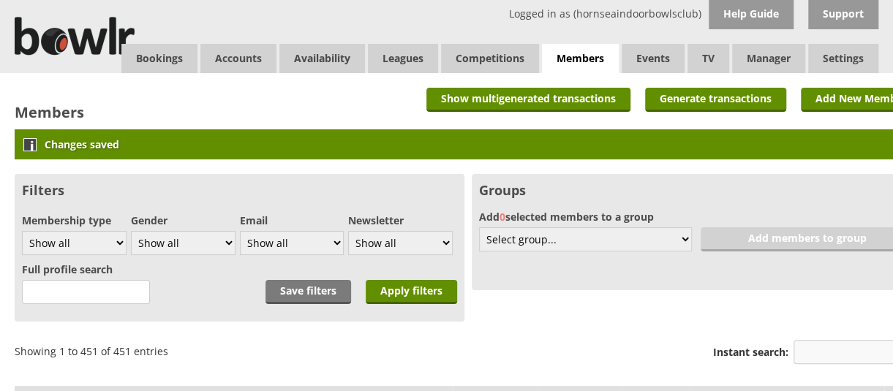
click at [813, 356] on input "Instant search:" at bounding box center [858, 352] width 128 height 24
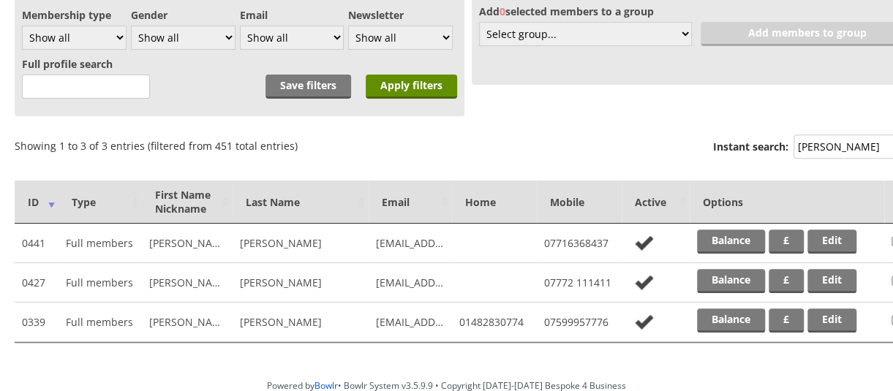
scroll to position [195, 0]
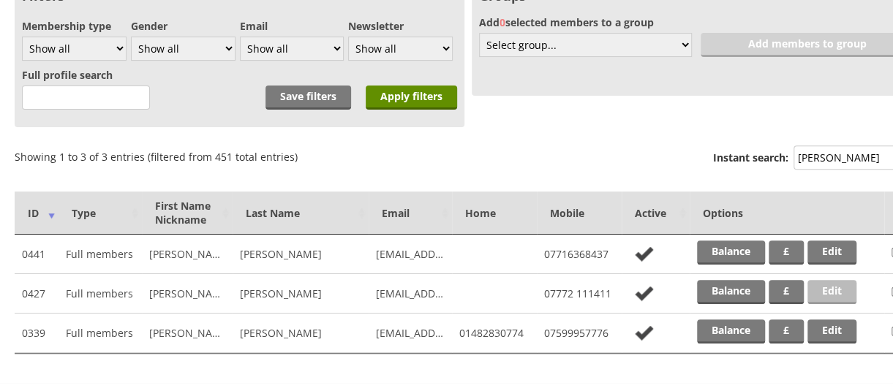
type input "stoakes"
click at [841, 295] on link "Edit" at bounding box center [832, 292] width 49 height 24
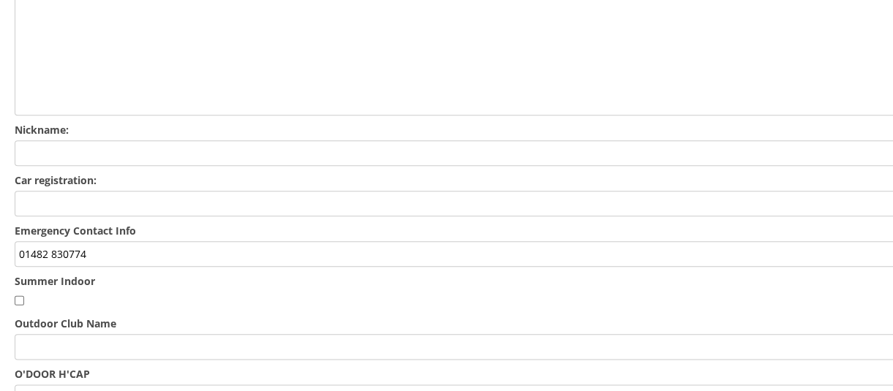
scroll to position [670, 0]
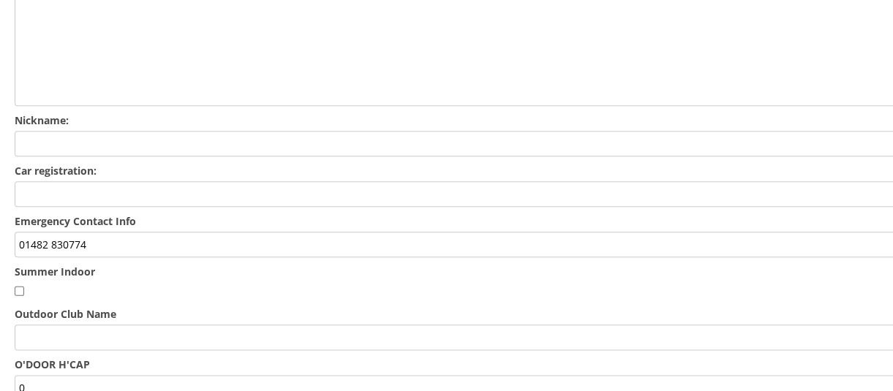
drag, startPoint x: 104, startPoint y: 200, endPoint x: 0, endPoint y: 185, distance: 105.0
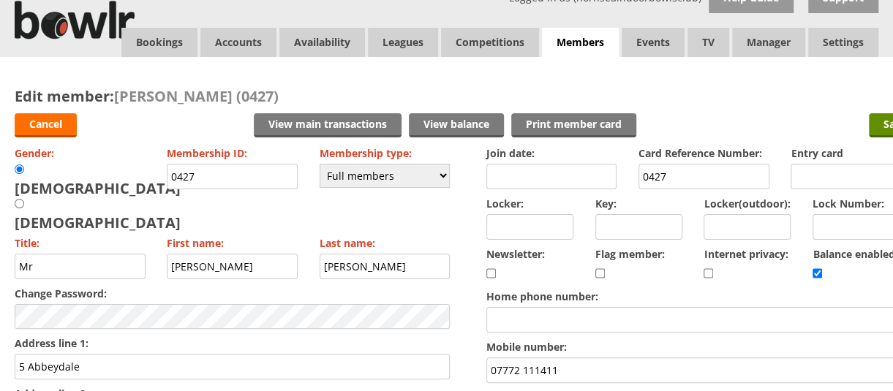
scroll to position [0, 0]
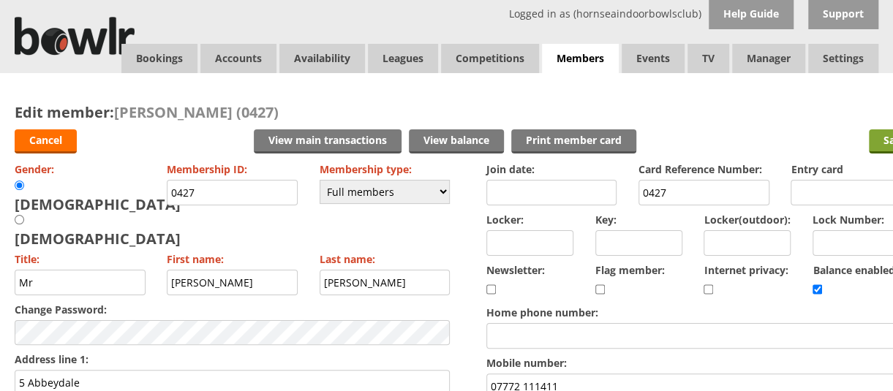
type input "[PERSON_NAME] 07943 953185"
click at [874, 140] on input "Save" at bounding box center [895, 142] width 53 height 24
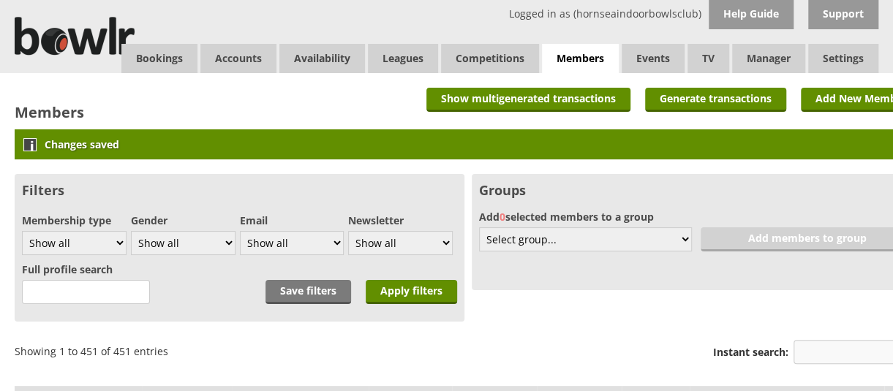
click at [814, 350] on input "Instant search:" at bounding box center [858, 352] width 128 height 24
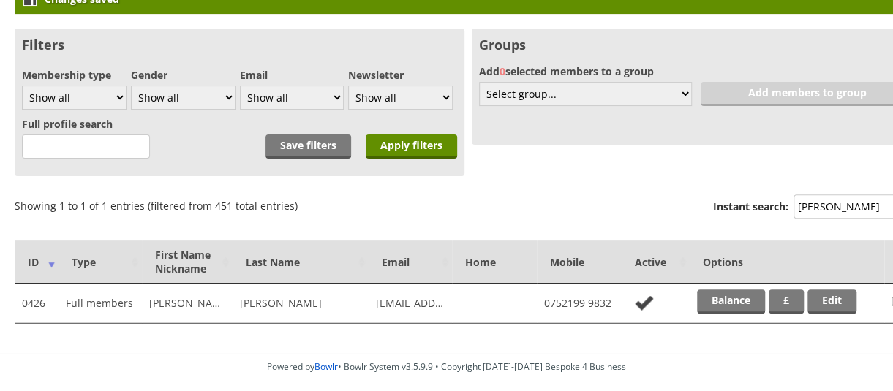
scroll to position [208, 0]
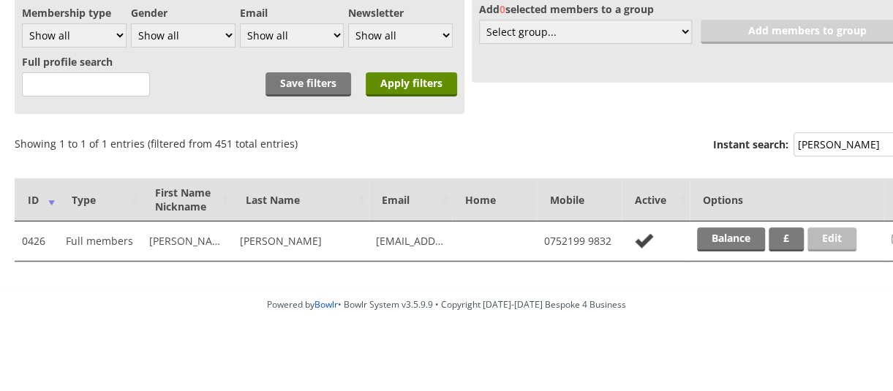
type input "caley"
click at [823, 234] on link "Edit" at bounding box center [832, 240] width 49 height 24
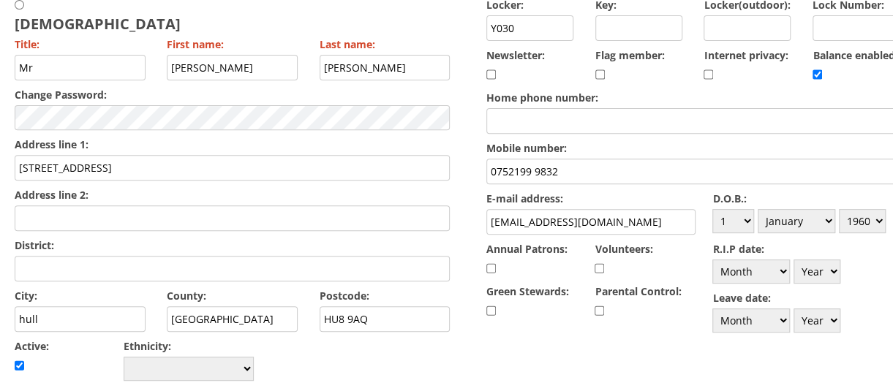
scroll to position [217, 0]
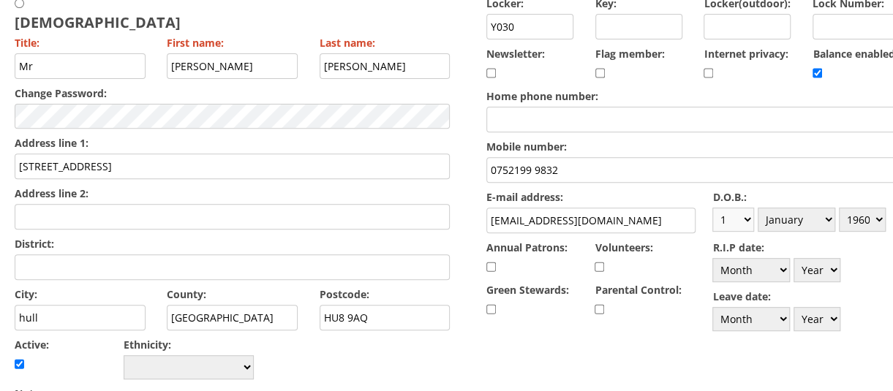
click at [749, 217] on select "Day 1 2 3 4 5 6 7 8 9 10 11 12 13 14 15 16 17 18 19 20 21 22 23 24 25 26 27 28 …" at bounding box center [734, 220] width 42 height 24
select select "6"
click at [713, 208] on select "Day 1 2 3 4 5 6 7 8 9 10 11 12 13 14 15 16 17 18 19 20 21 22 23 24 25 26 27 28 …" at bounding box center [734, 220] width 42 height 24
click at [822, 223] on select "Month January February March April May June July August September October Novem…" at bounding box center [797, 220] width 78 height 24
select select "7"
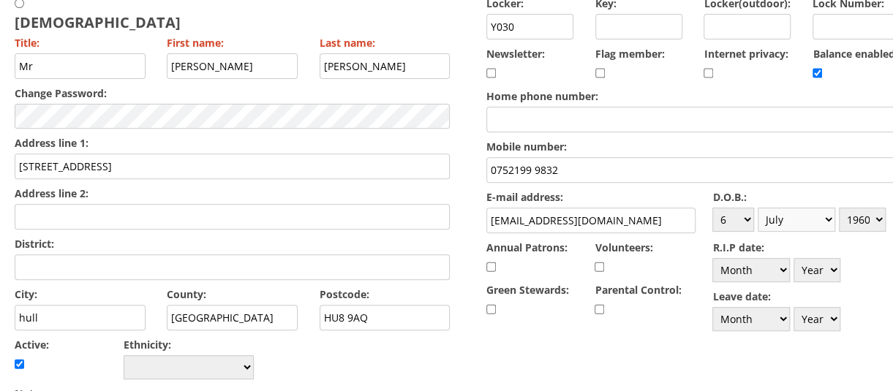
click at [759, 208] on select "Month January February March April May June July August September October Novem…" at bounding box center [797, 220] width 78 height 24
click at [857, 214] on select "Year [DATE] 1901 1902 1903 1904 1905 1906 1907 1908 1909 1910 1911 1912 1913 19…" at bounding box center [862, 220] width 47 height 24
select select "1961"
click at [841, 208] on select "Year [DATE] 1901 1902 1903 1904 1905 1906 1907 1908 1909 1910 1911 1912 1913 19…" at bounding box center [862, 220] width 47 height 24
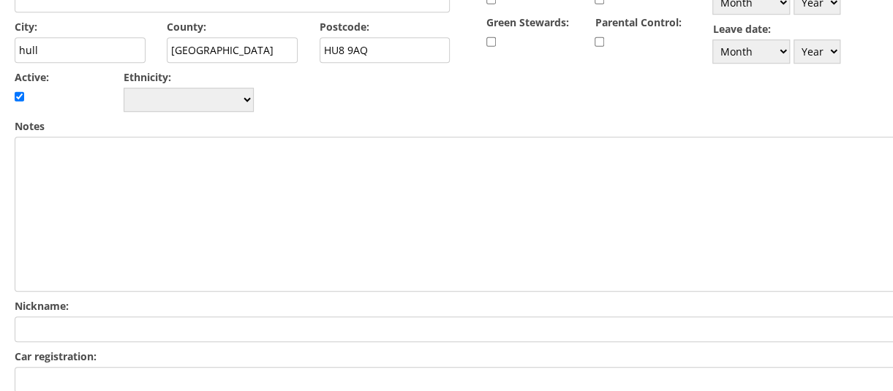
scroll to position [601, 0]
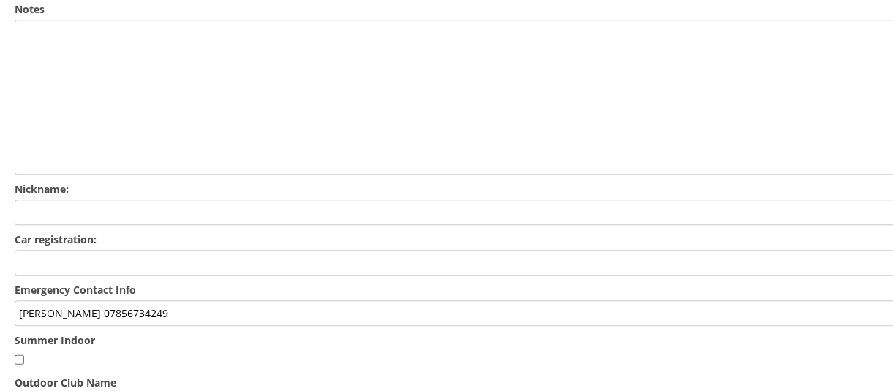
click at [157, 301] on input "[PERSON_NAME] 07856734249" at bounding box center [468, 314] width 907 height 26
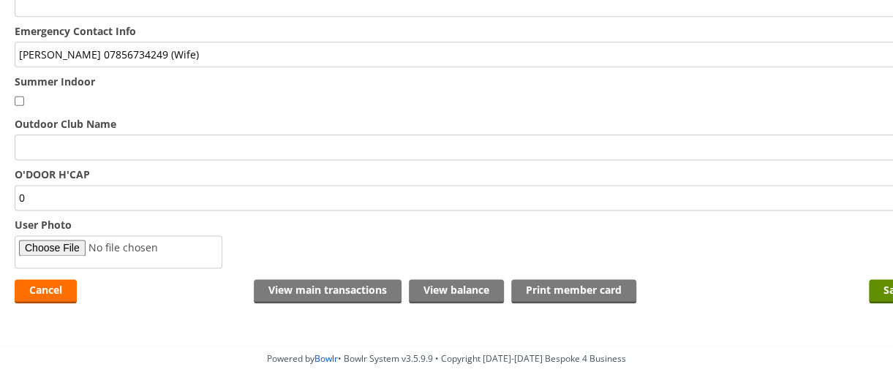
scroll to position [868, 0]
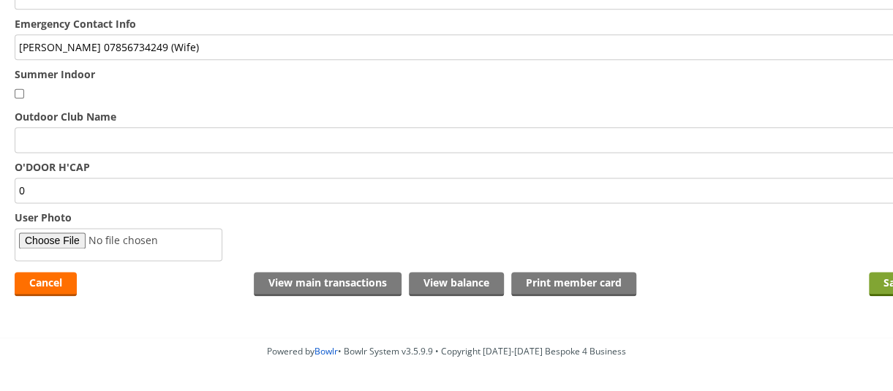
type input "[PERSON_NAME] 07856734249 (Wife)"
click at [878, 272] on input "Save" at bounding box center [895, 284] width 53 height 24
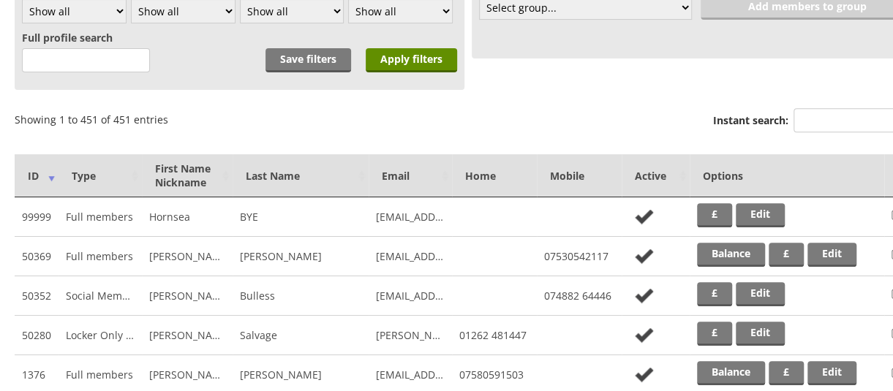
scroll to position [281, 0]
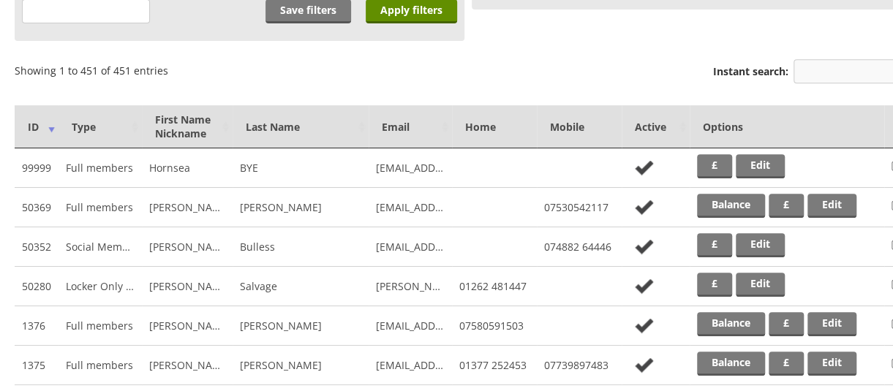
click at [852, 70] on input "Instant search:" at bounding box center [858, 71] width 128 height 24
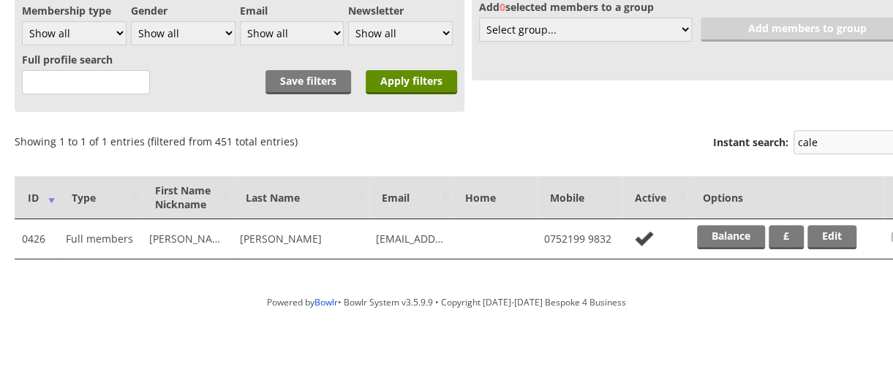
scroll to position [208, 0]
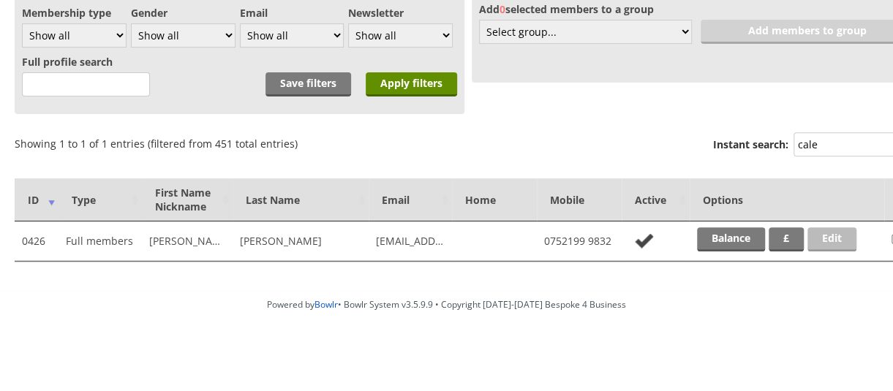
type input "cale"
click at [841, 241] on link "Edit" at bounding box center [832, 240] width 49 height 24
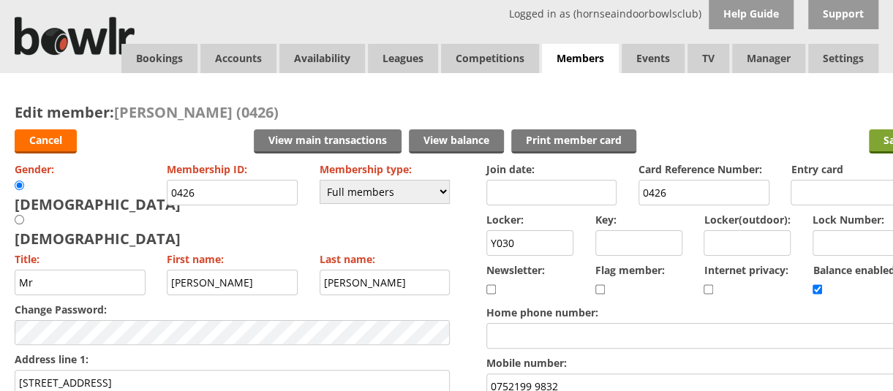
click at [877, 136] on input "Save" at bounding box center [895, 142] width 53 height 24
